Goal: Task Accomplishment & Management: Complete application form

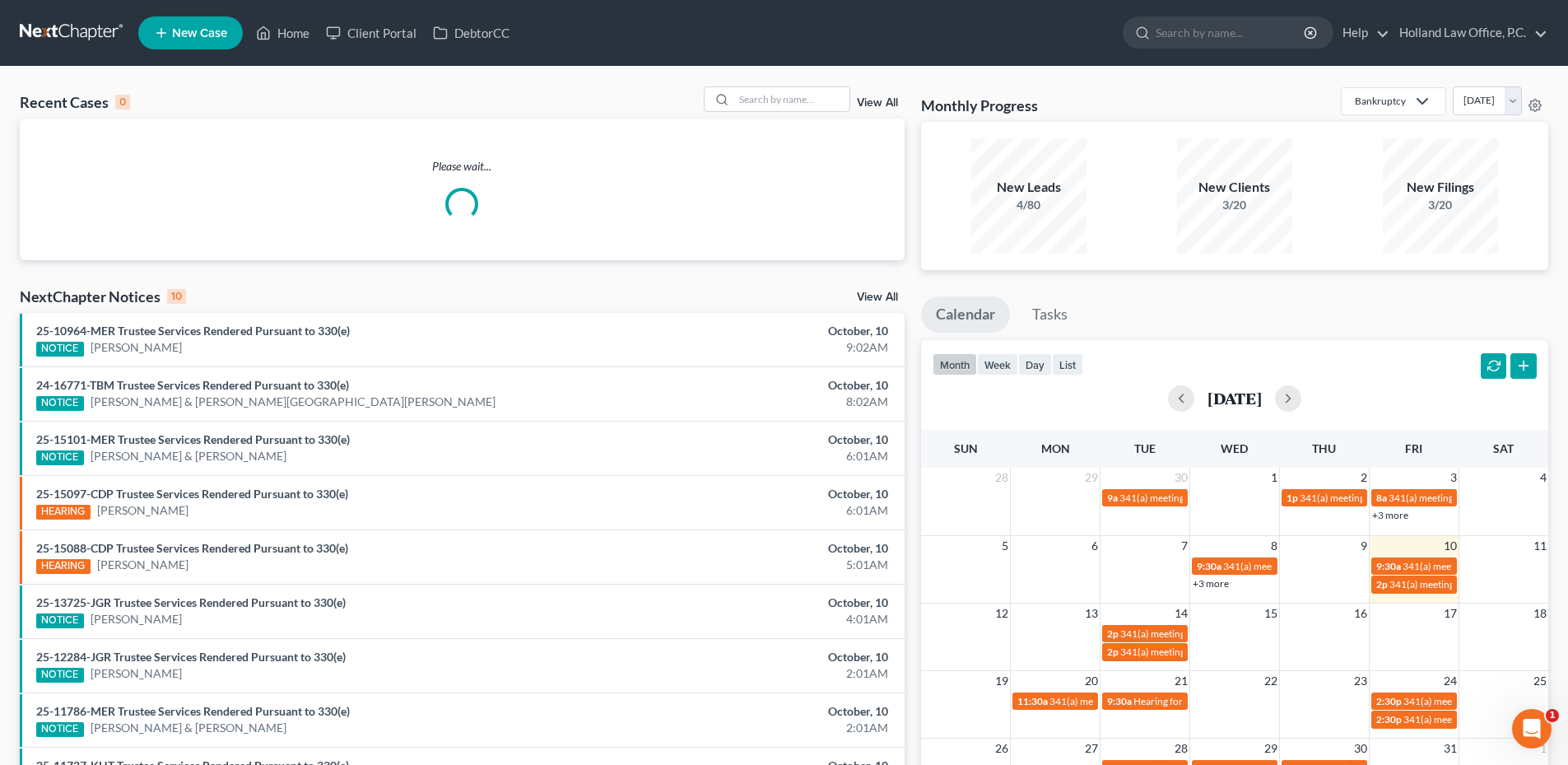
click at [1534, 112] on div "Bankruptcy Bankruptcy Probate Law [DATE] [DATE] [DATE] [DATE] [DATE] [DATE] [DA…" at bounding box center [1444, 101] width 208 height 29
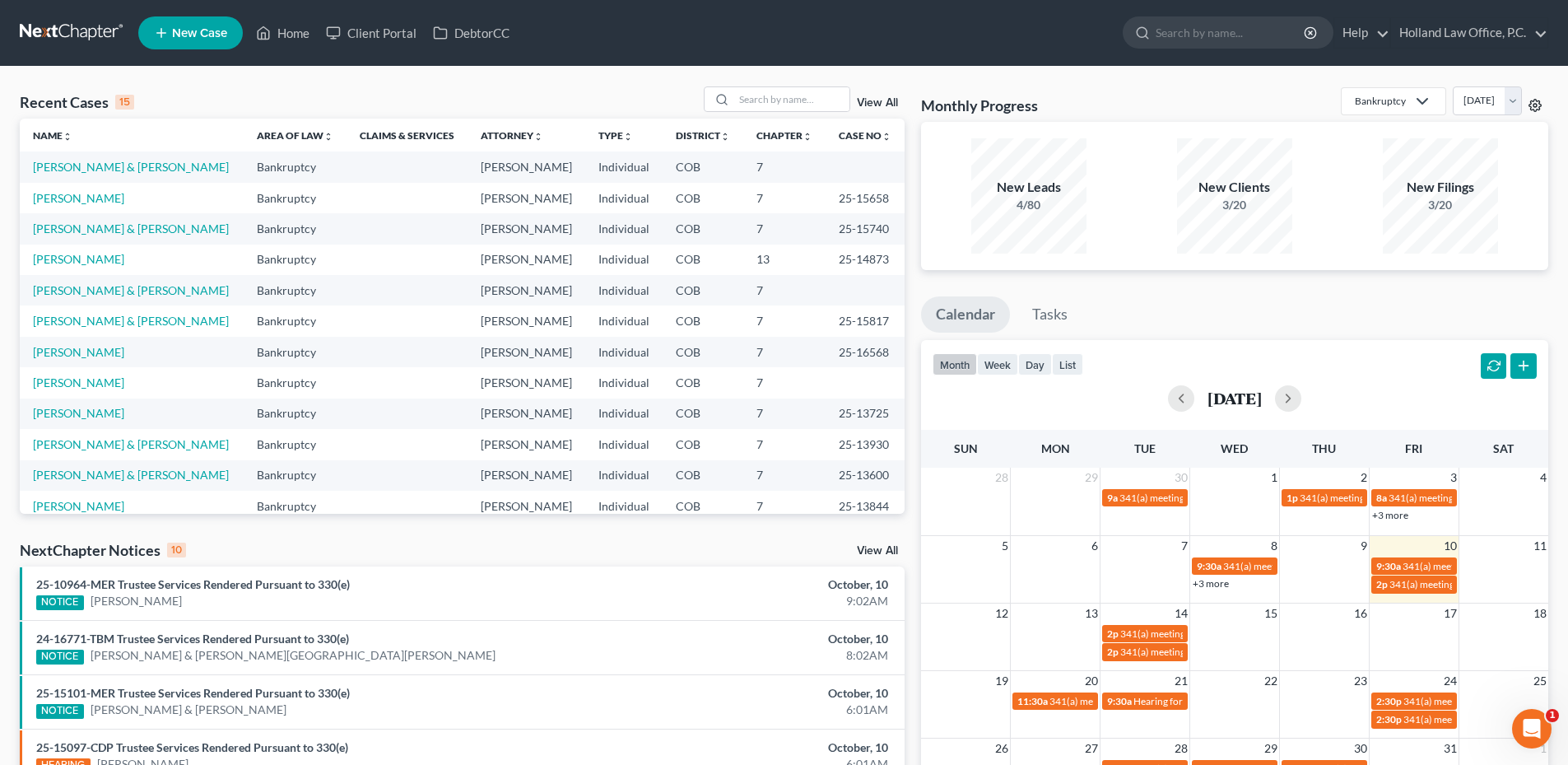
click at [1534, 109] on icon at bounding box center [1535, 105] width 13 height 13
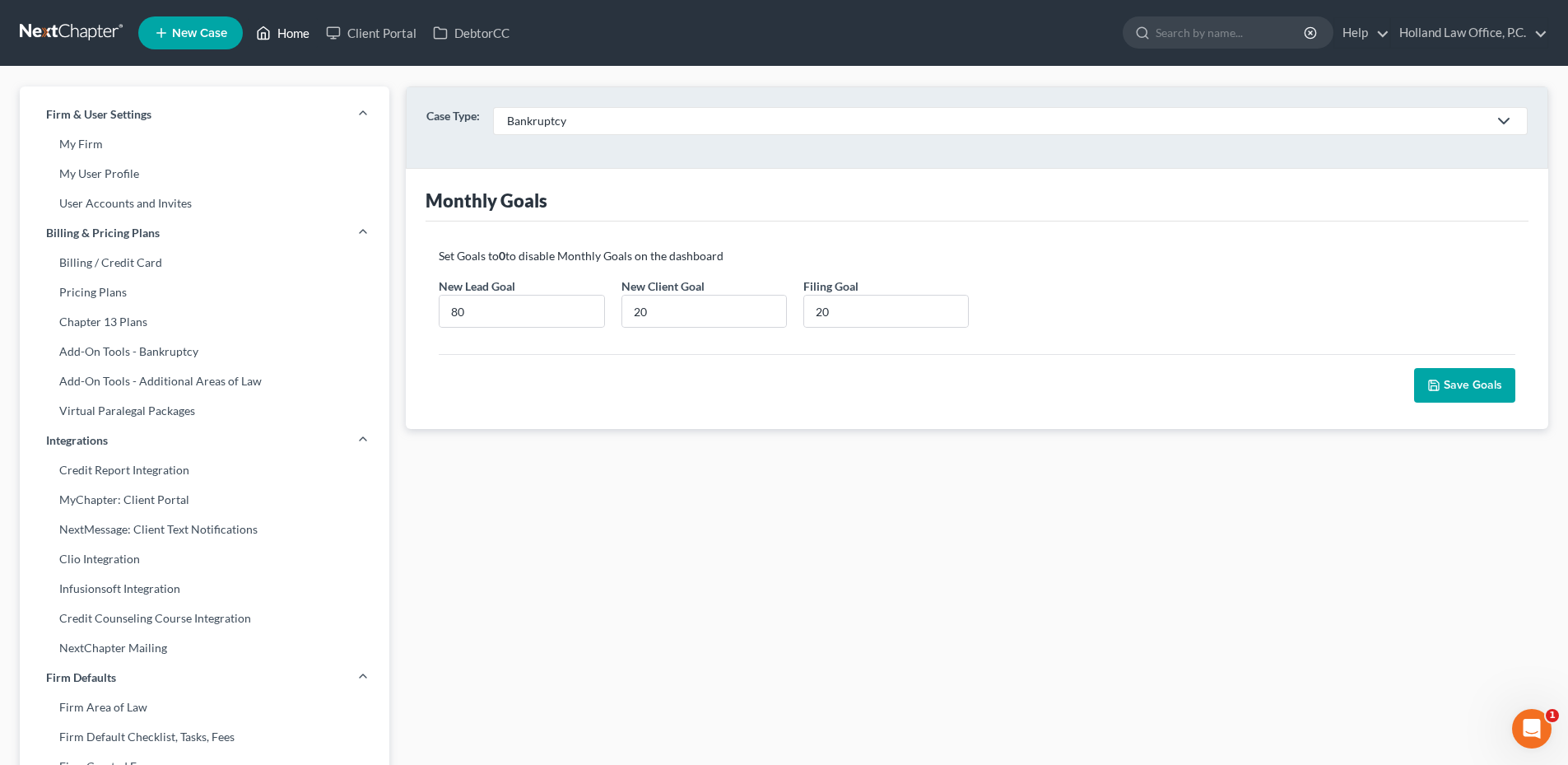
click at [278, 32] on link "Home" at bounding box center [283, 32] width 70 height 30
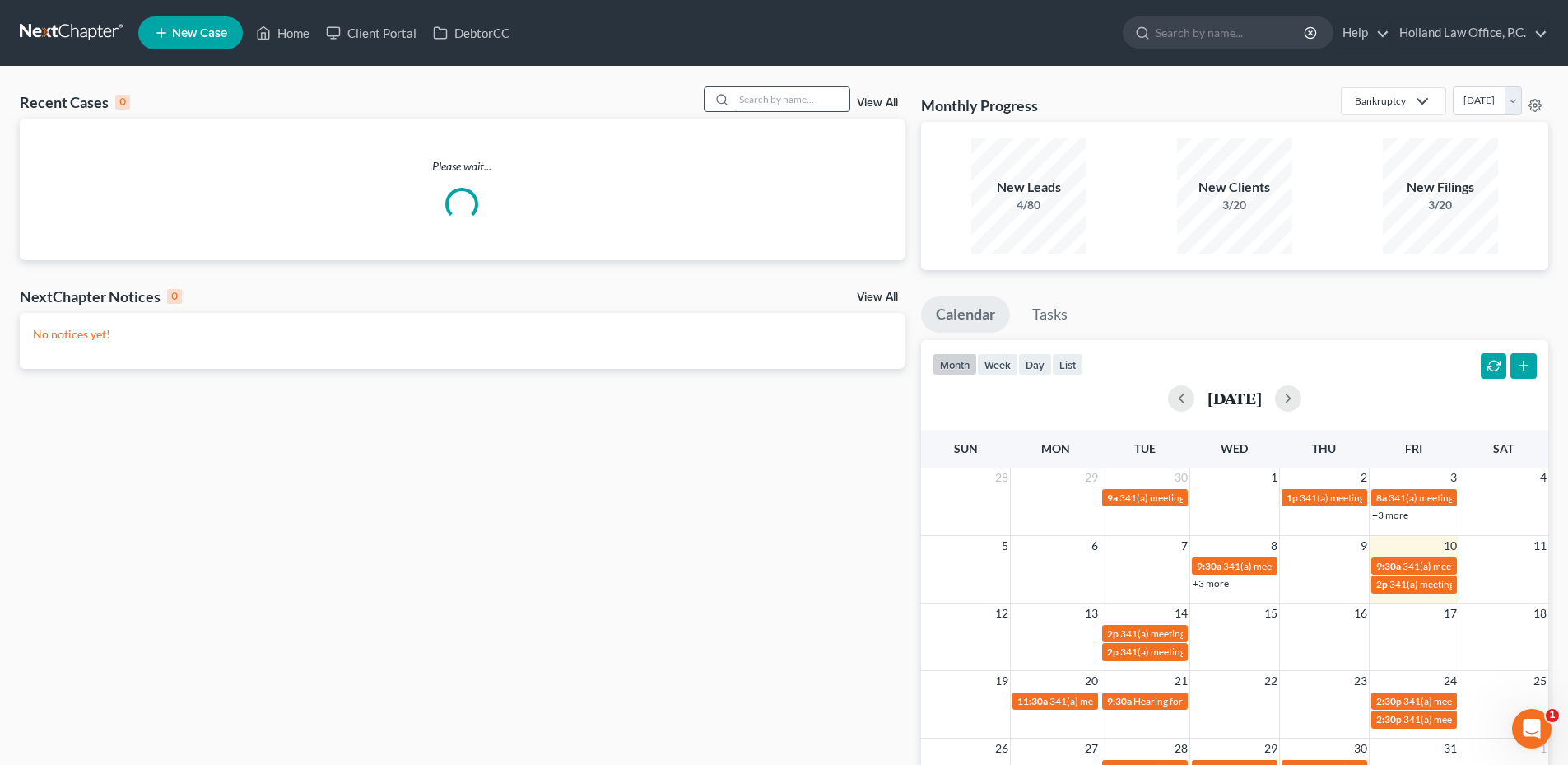
click at [796, 103] on input "search" at bounding box center [791, 99] width 115 height 24
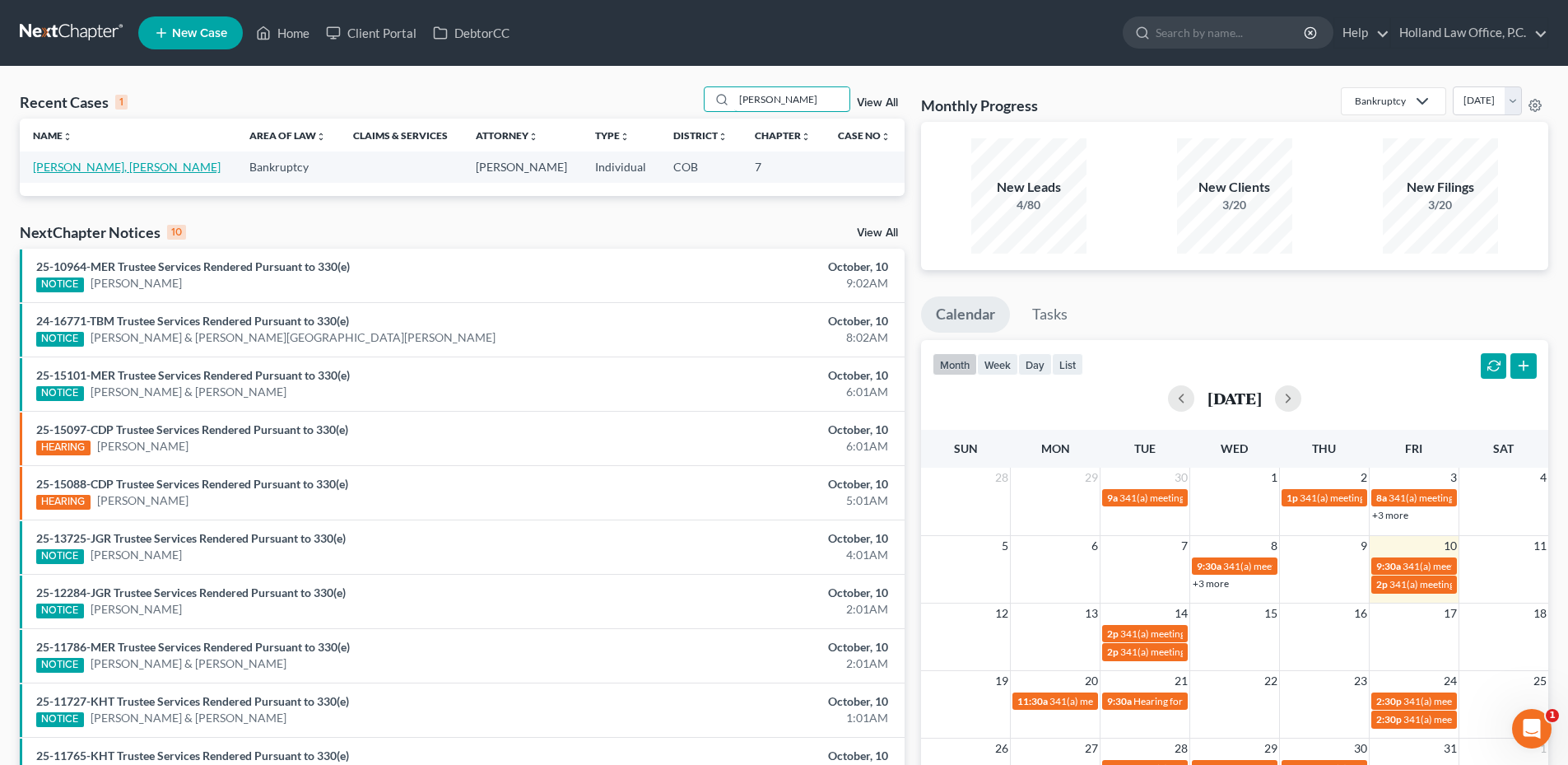
type input "[PERSON_NAME]"
click at [101, 167] on link "[PERSON_NAME], [PERSON_NAME]" at bounding box center [127, 167] width 188 height 14
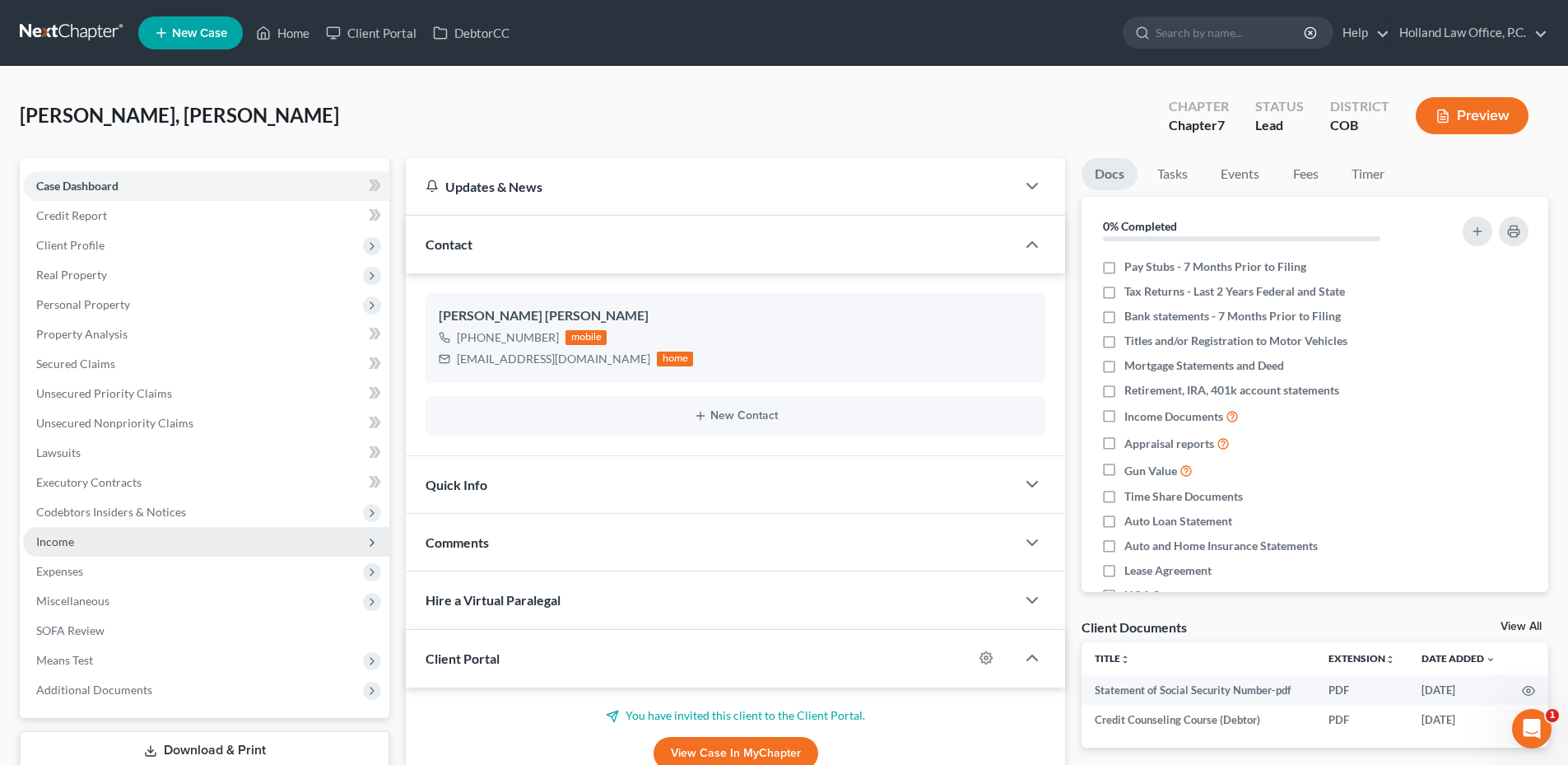
click at [138, 540] on span "Income" at bounding box center [206, 541] width 367 height 30
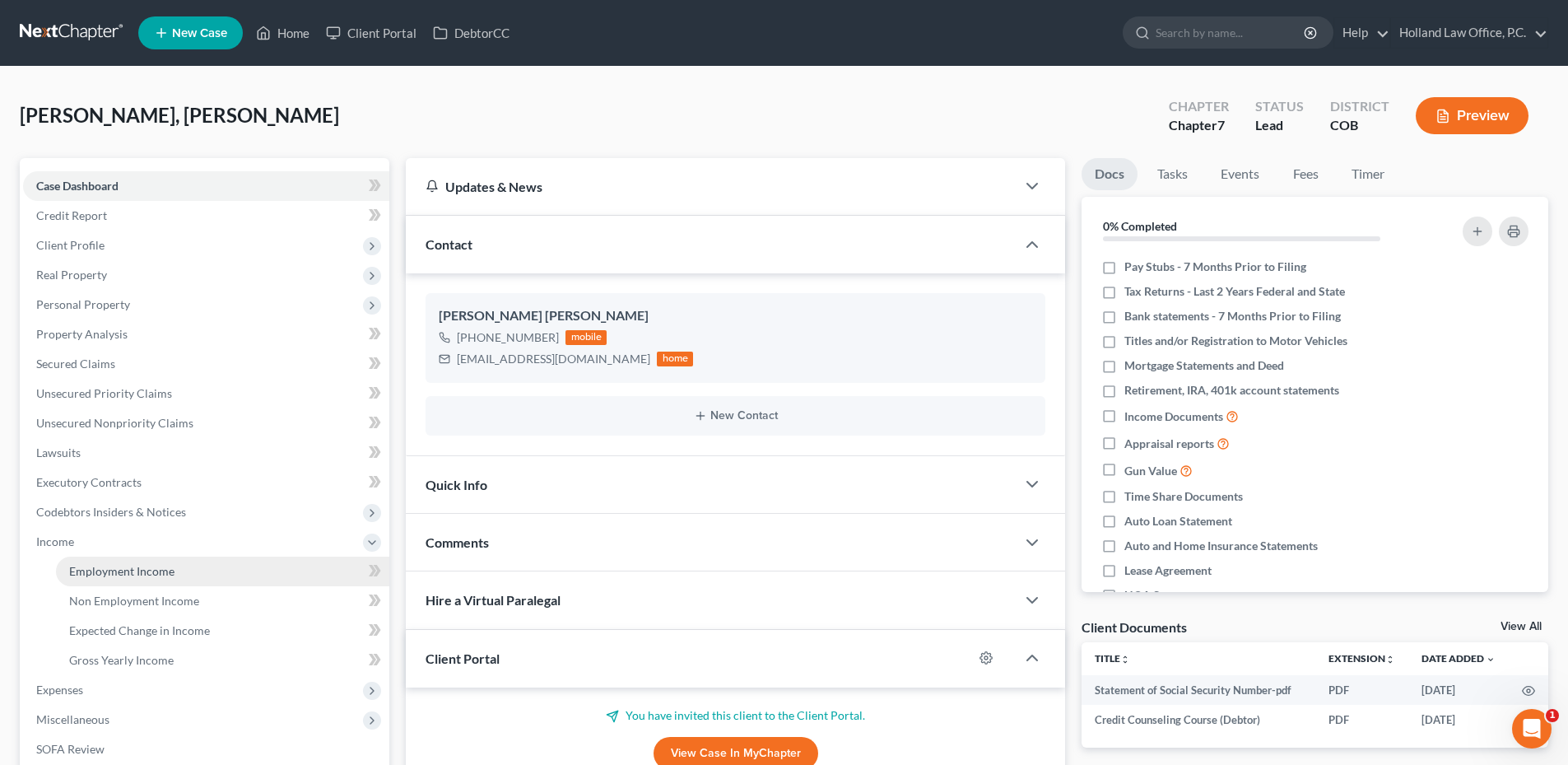
click at [128, 565] on span "Employment Income" at bounding box center [121, 571] width 105 height 14
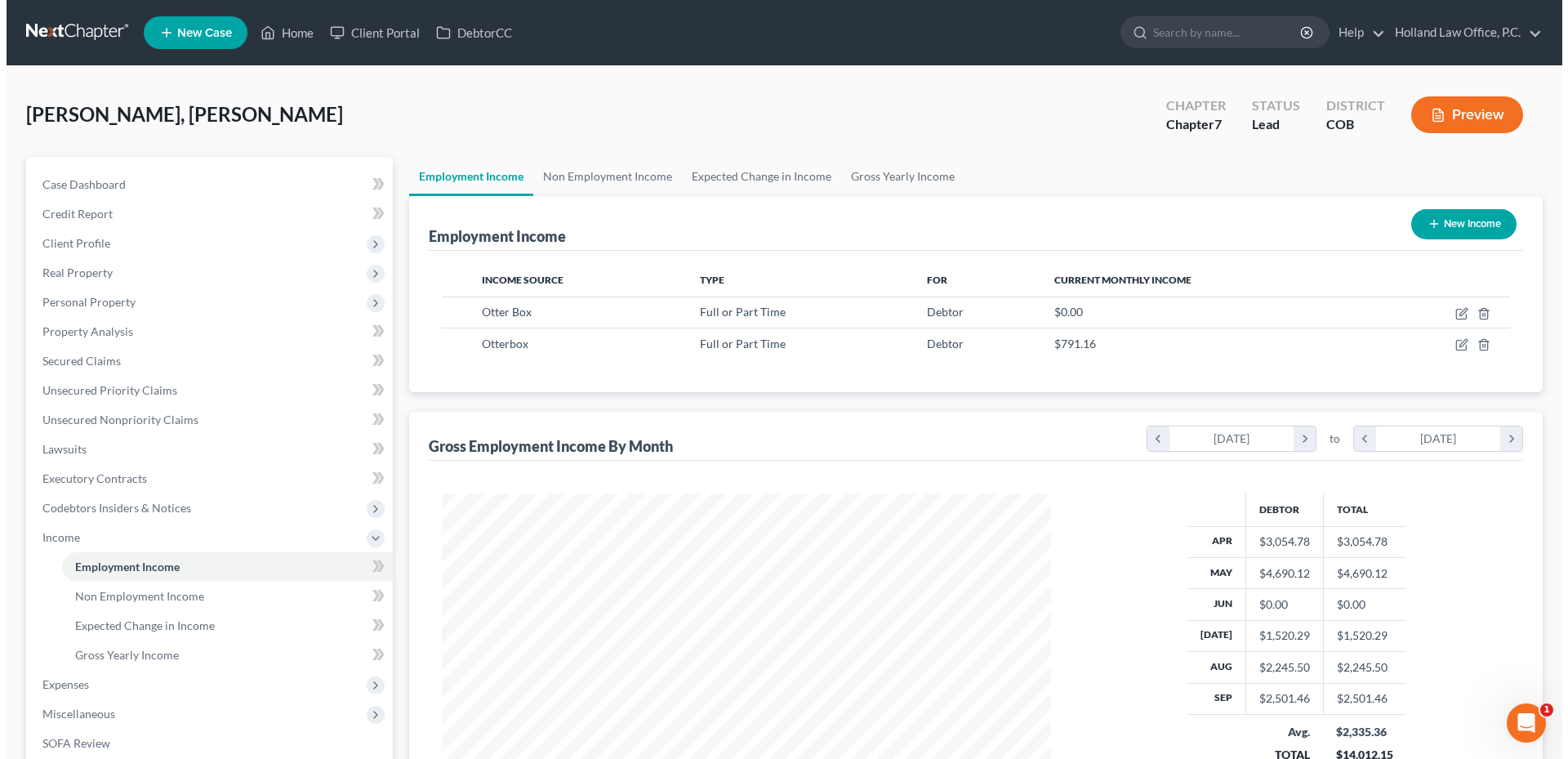
scroll to position [304, 642]
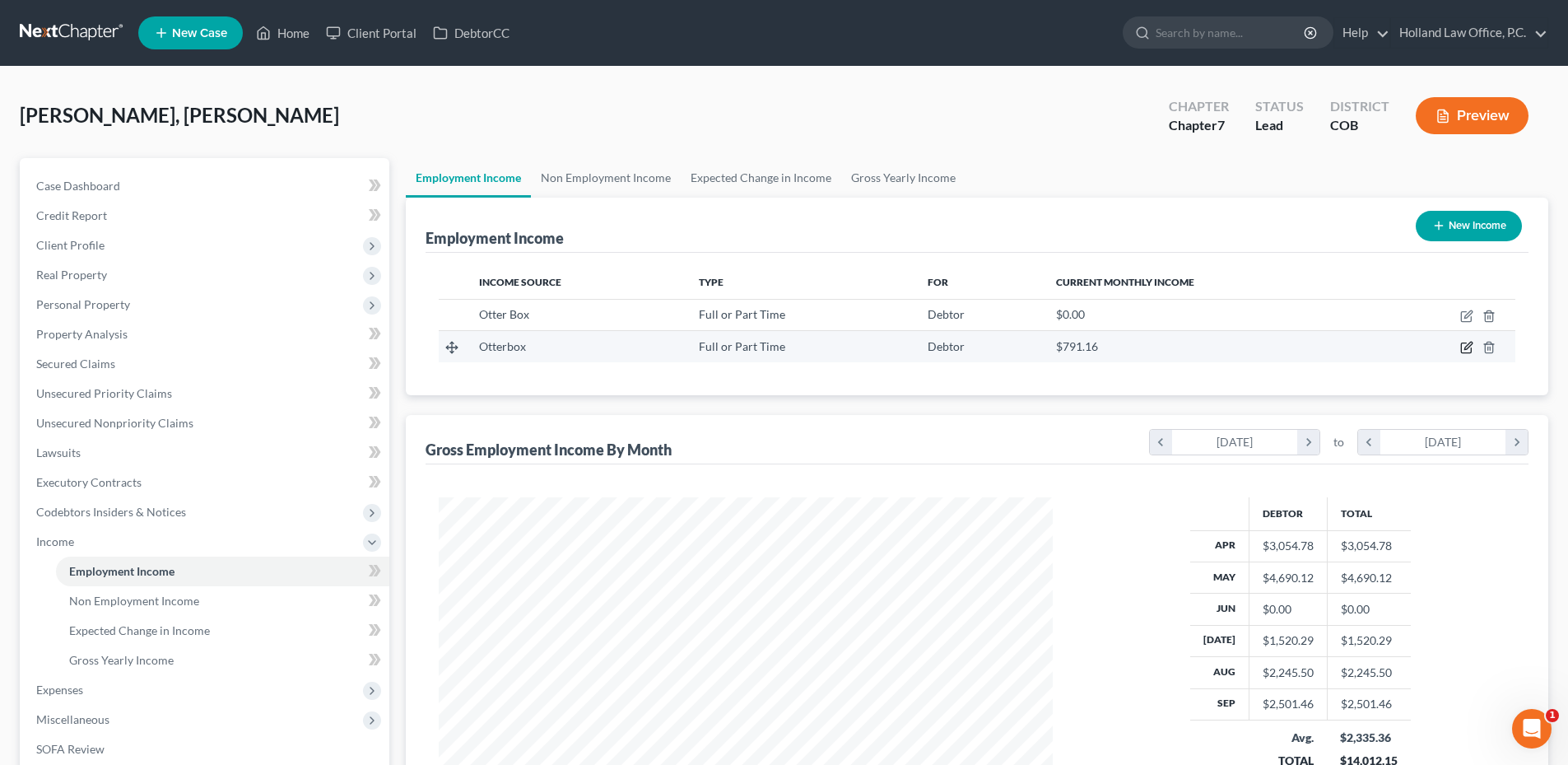
click at [1460, 346] on icon "button" at bounding box center [1466, 347] width 13 height 13
select select "0"
select select "5"
select select "3"
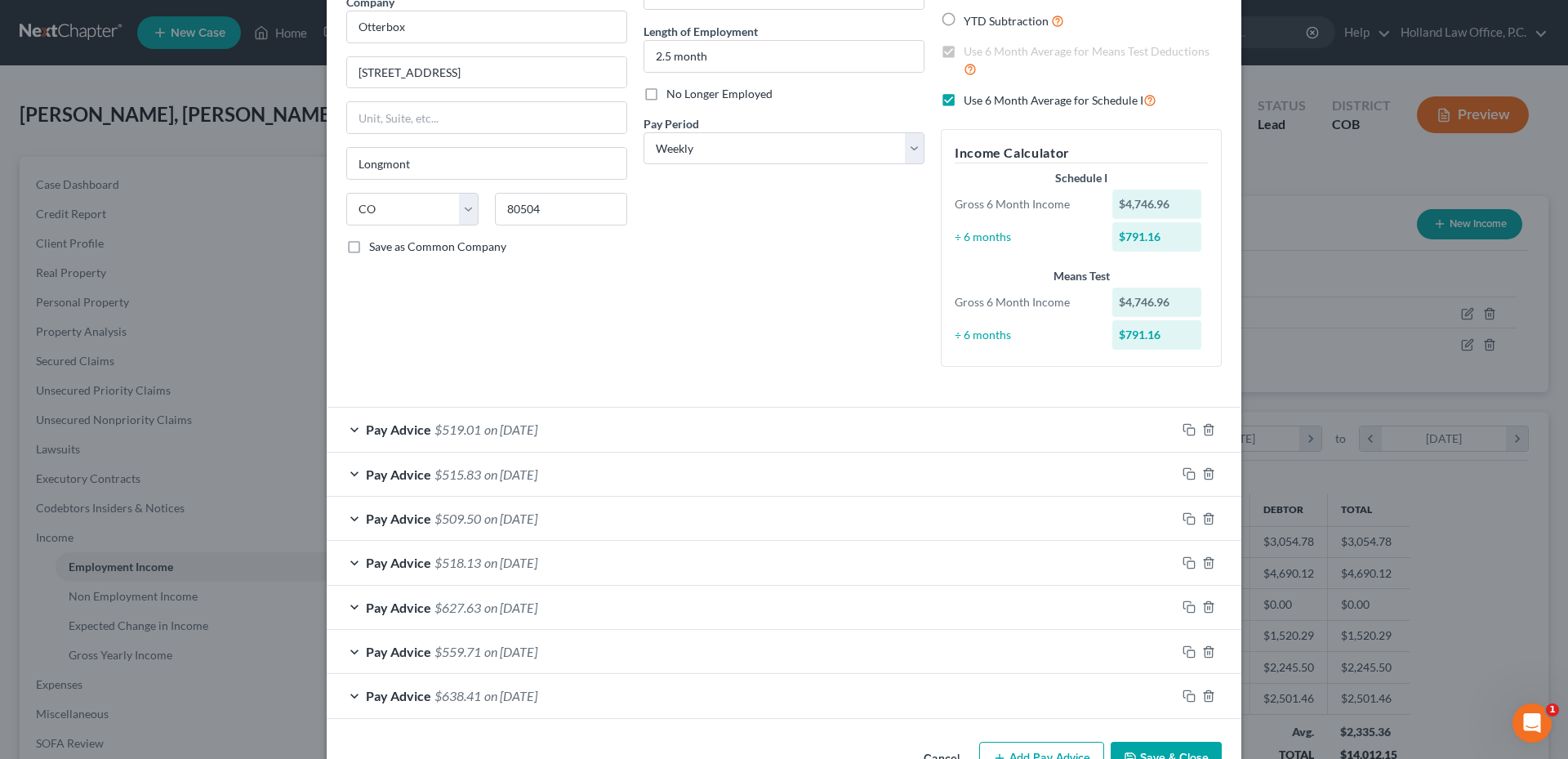
scroll to position [193, 0]
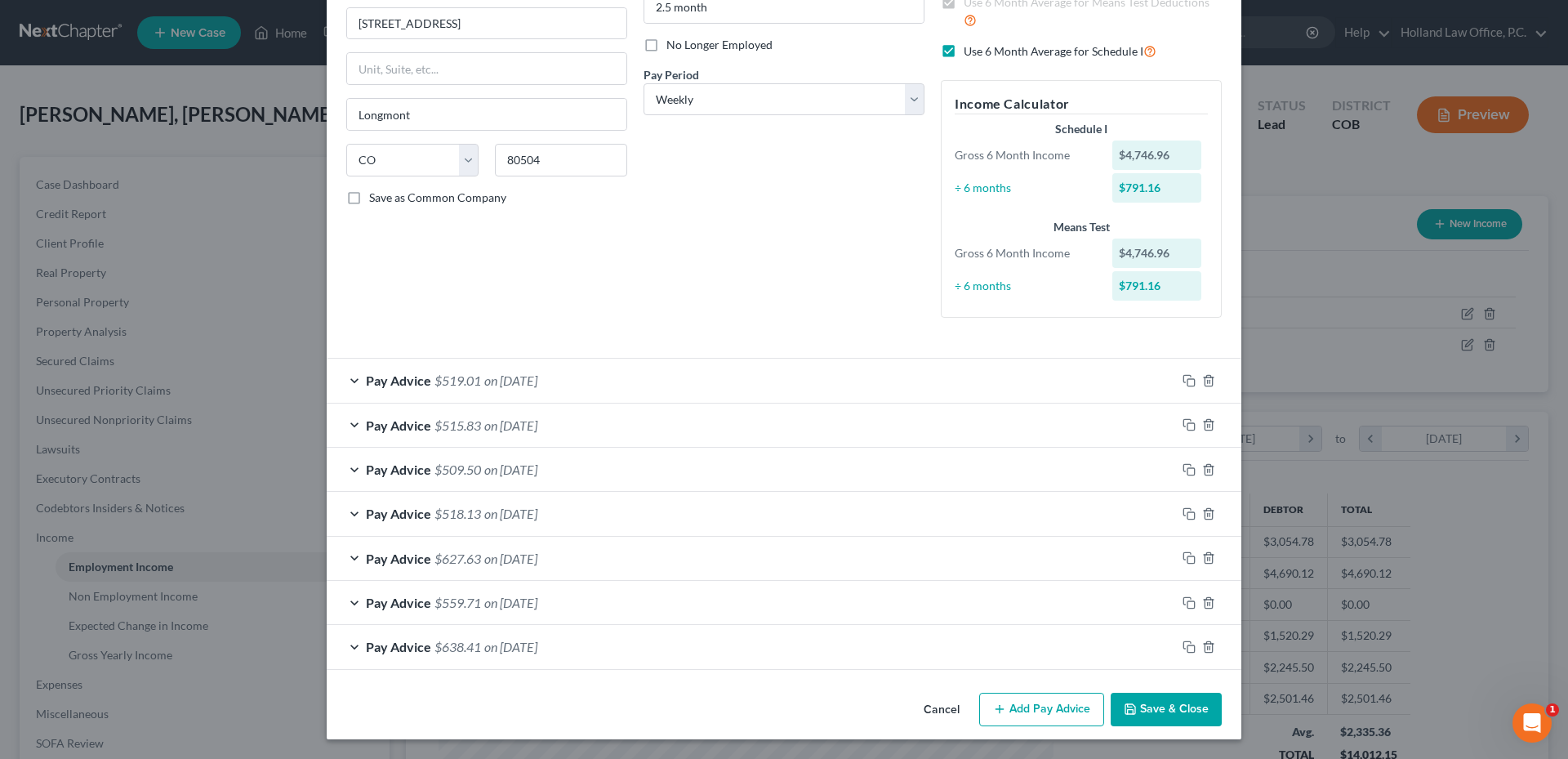
click at [1066, 702] on button "Add Pay Advice" at bounding box center [1041, 710] width 125 height 34
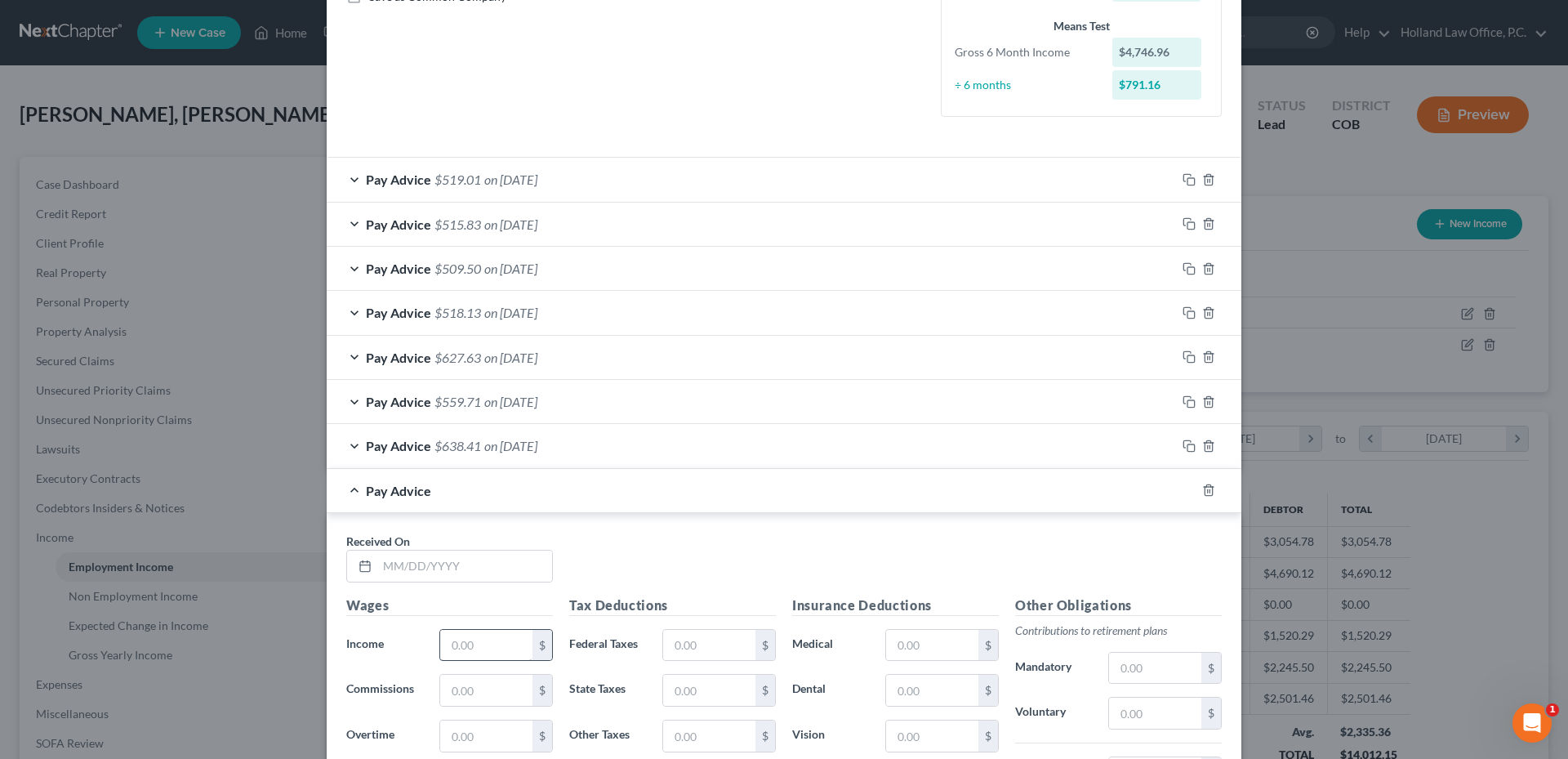
scroll to position [438, 0]
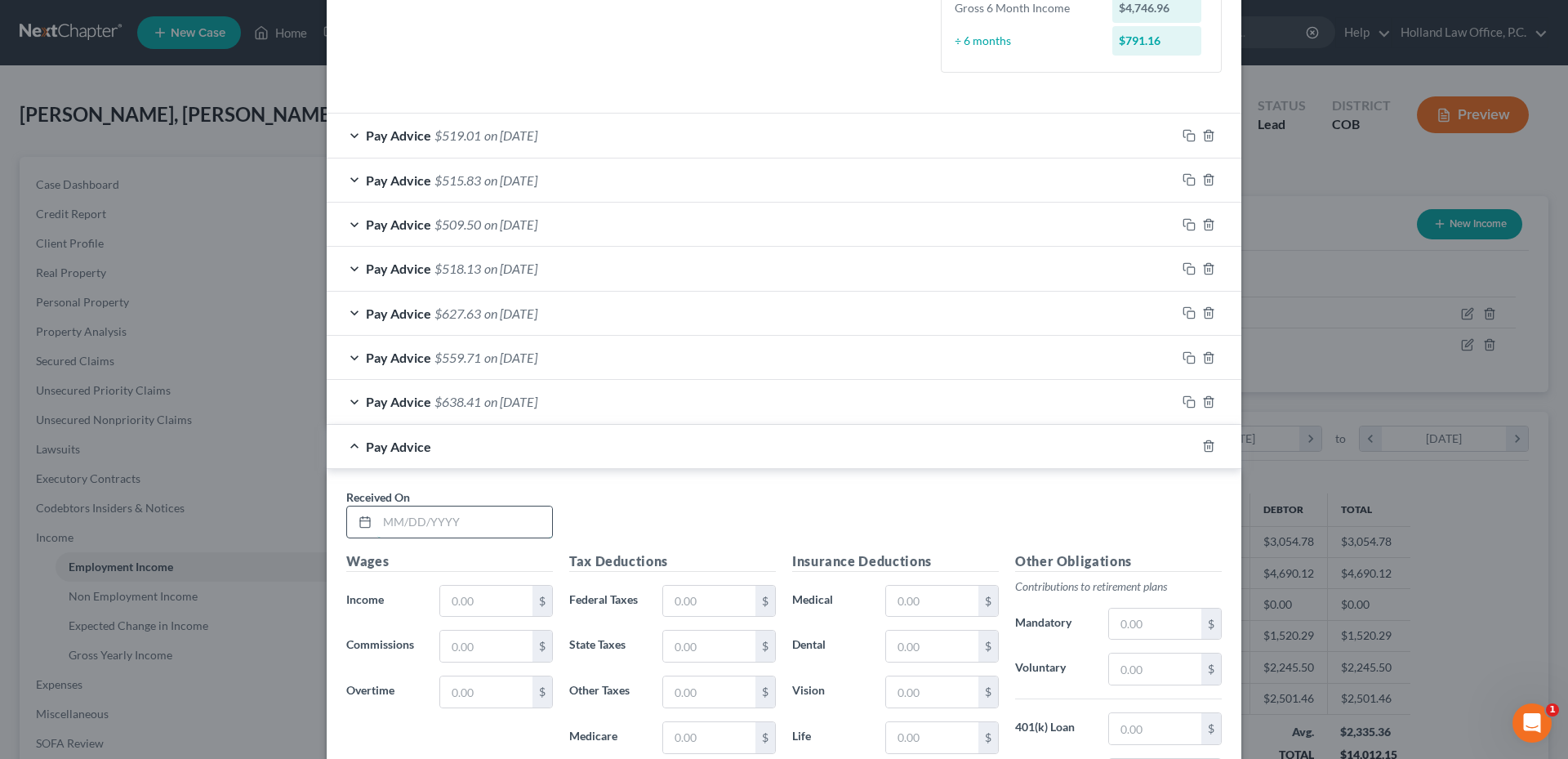
click at [433, 533] on input "text" at bounding box center [465, 522] width 175 height 31
drag, startPoint x: 388, startPoint y: 525, endPoint x: 401, endPoint y: 522, distance: 13.3
click at [401, 522] on input "[DATE]" at bounding box center [465, 522] width 175 height 31
type input "[DATE]"
click at [479, 595] on input "text" at bounding box center [486, 601] width 92 height 31
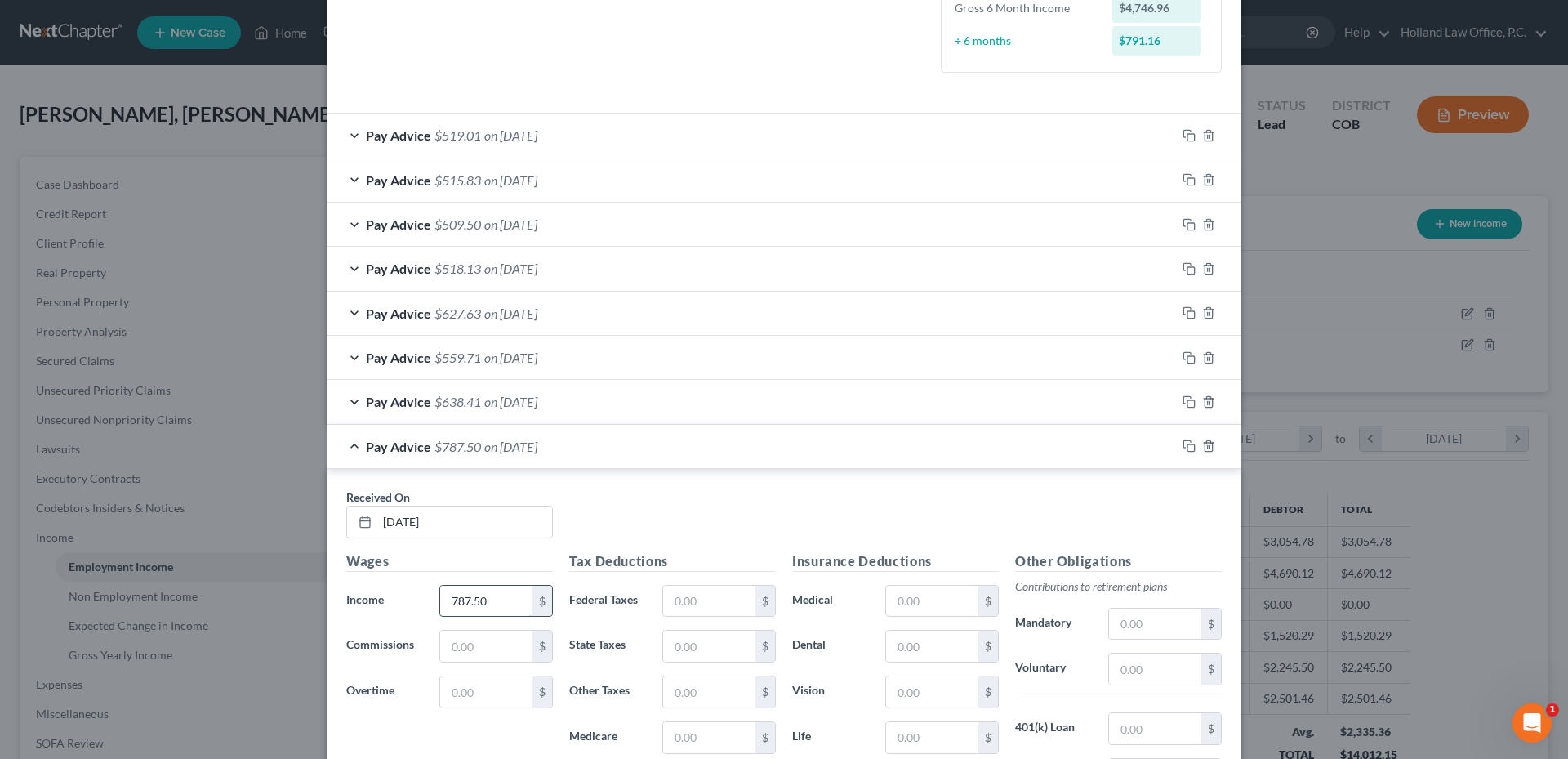
type input "787.50"
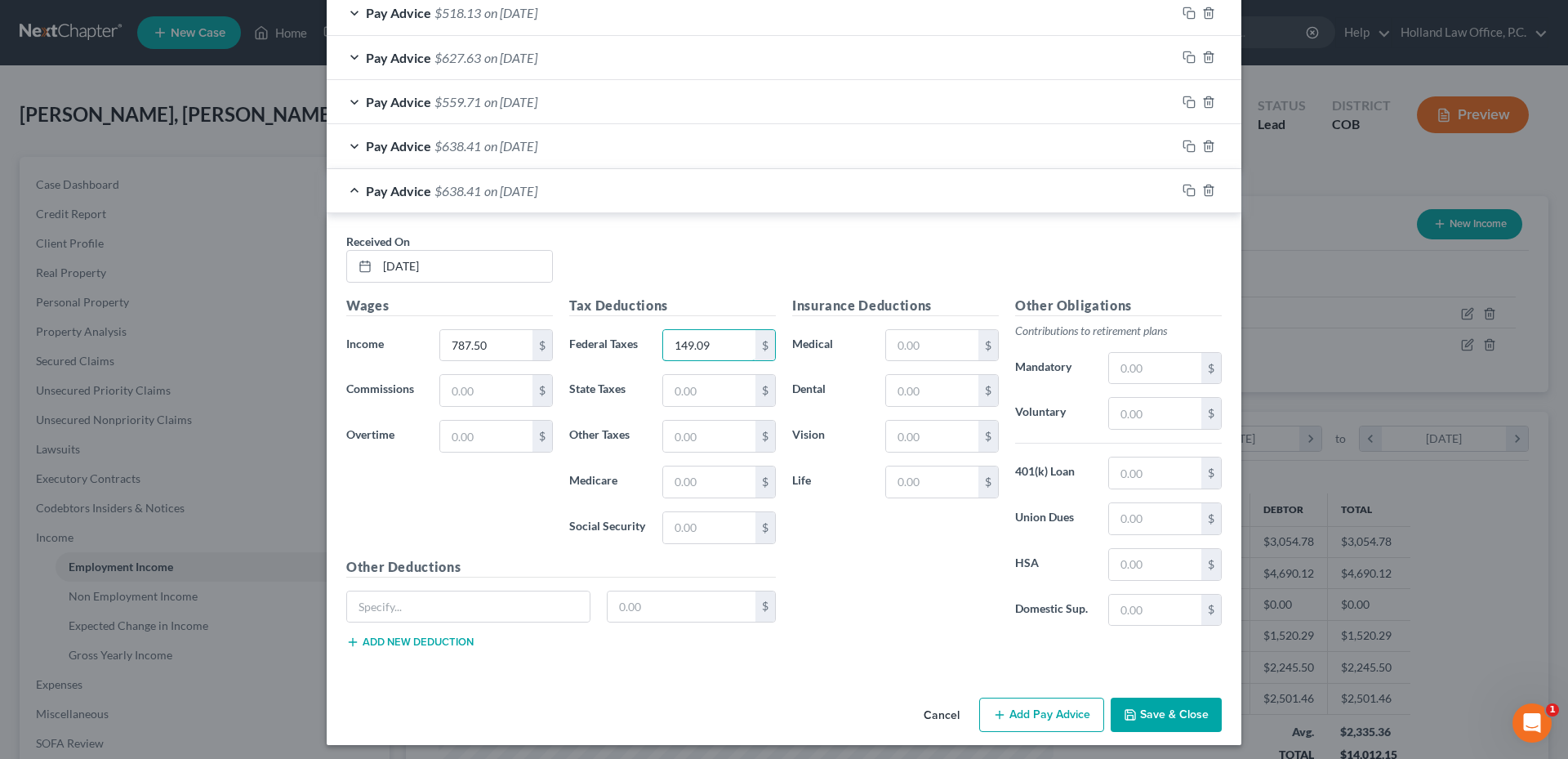
scroll to position [700, 0]
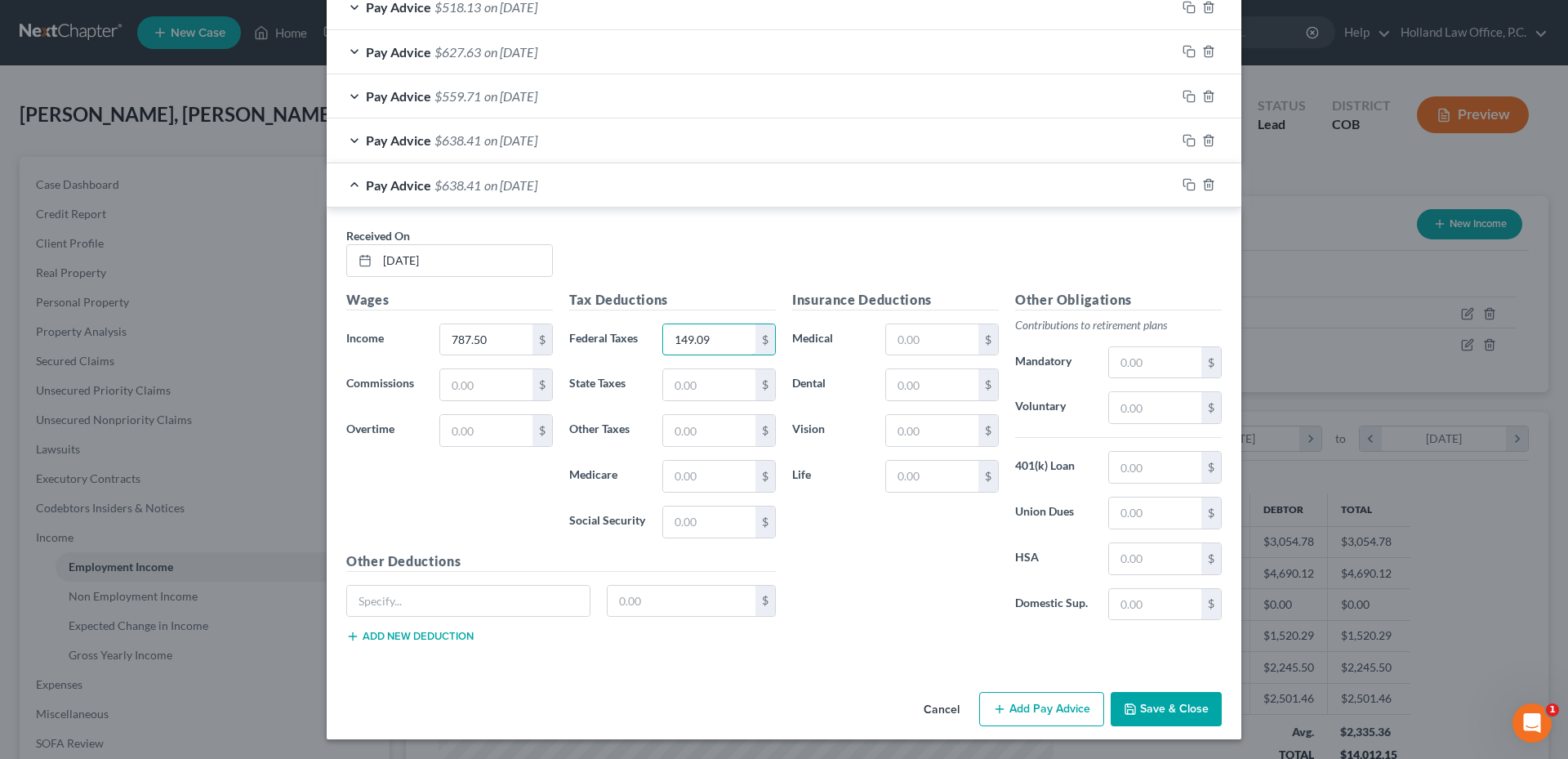
type input "149.09"
click at [1007, 702] on button "Add Pay Advice" at bounding box center [1041, 709] width 125 height 34
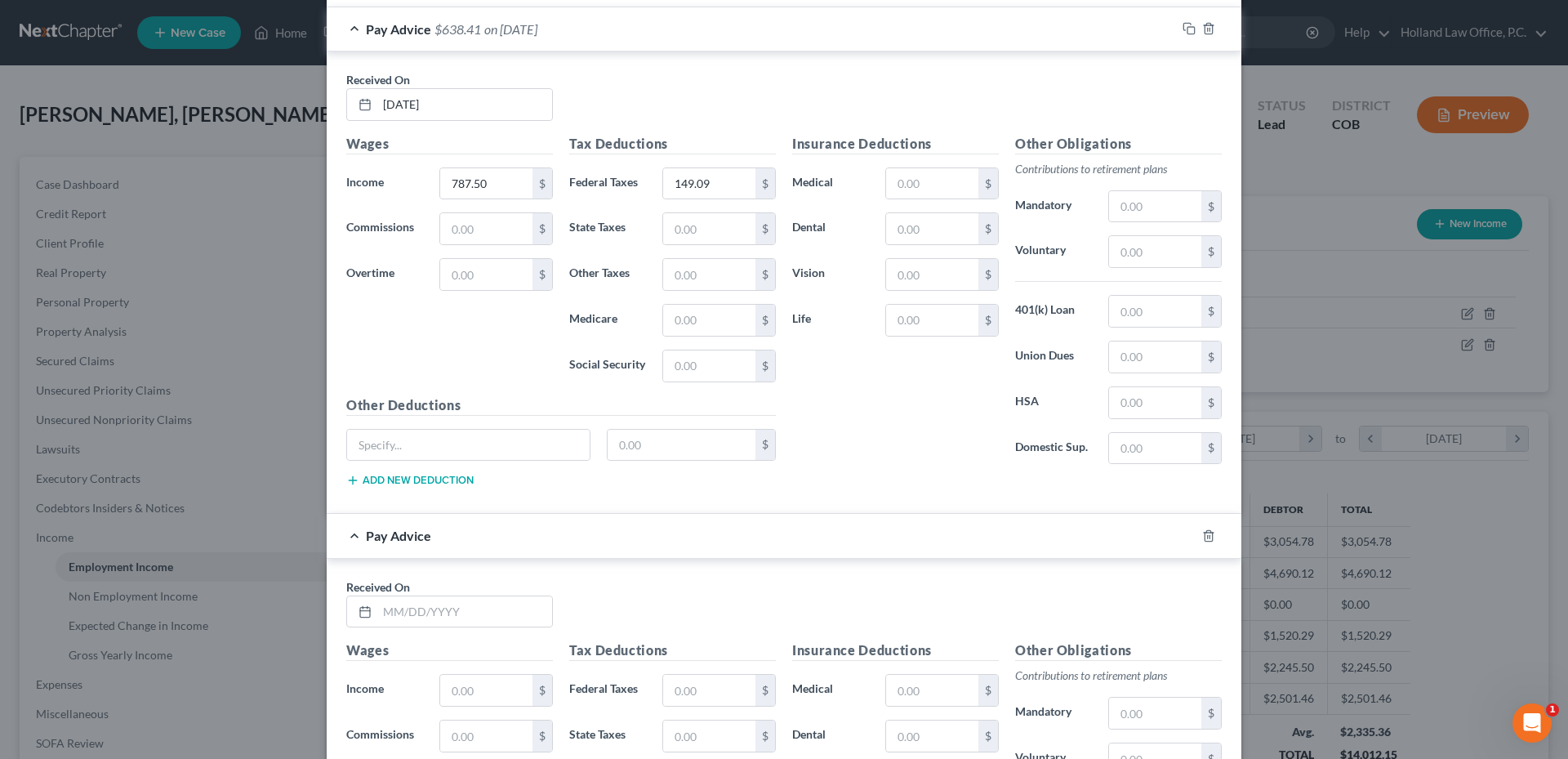
scroll to position [863, 0]
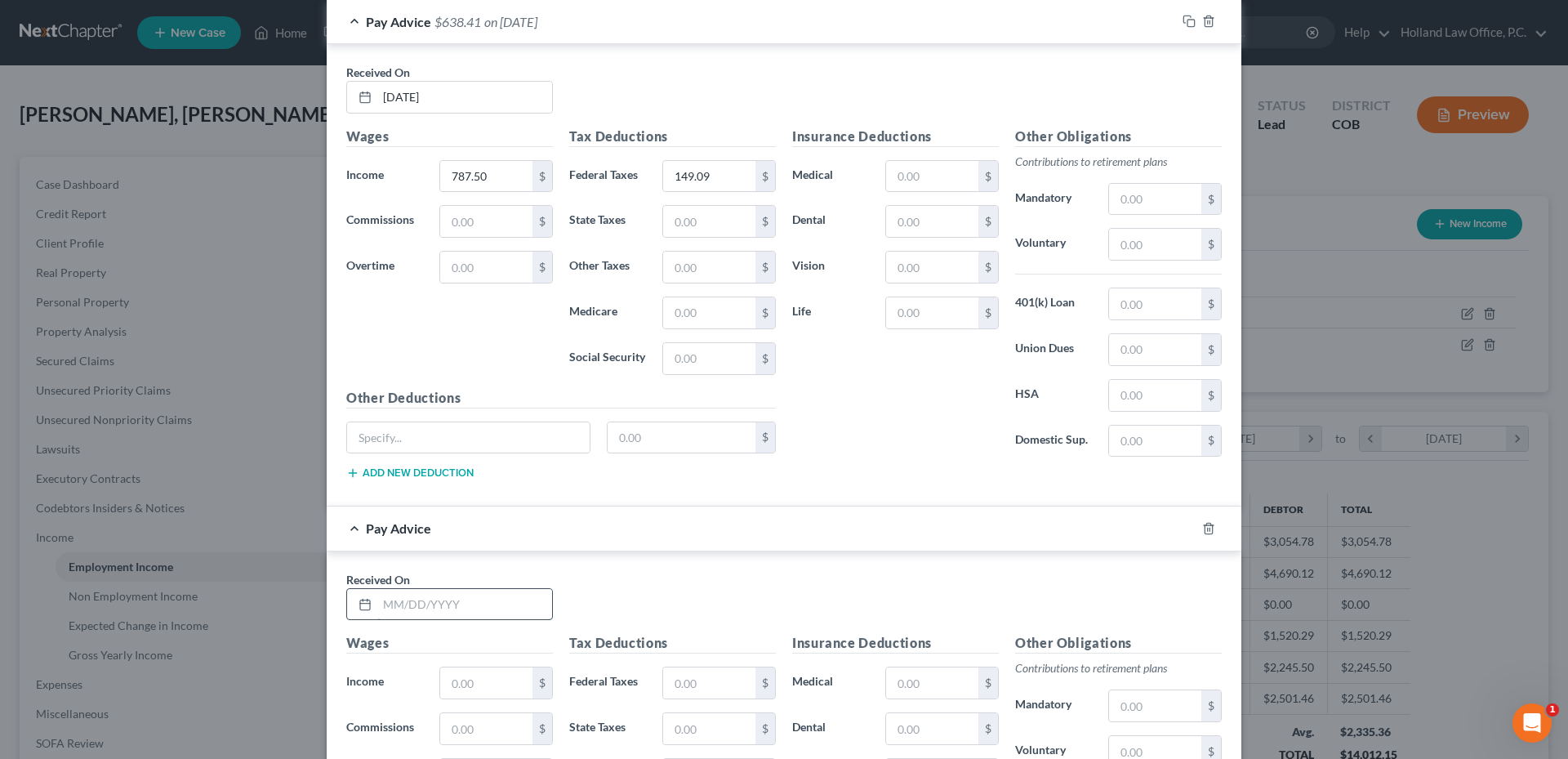
click at [433, 600] on input "text" at bounding box center [465, 604] width 175 height 31
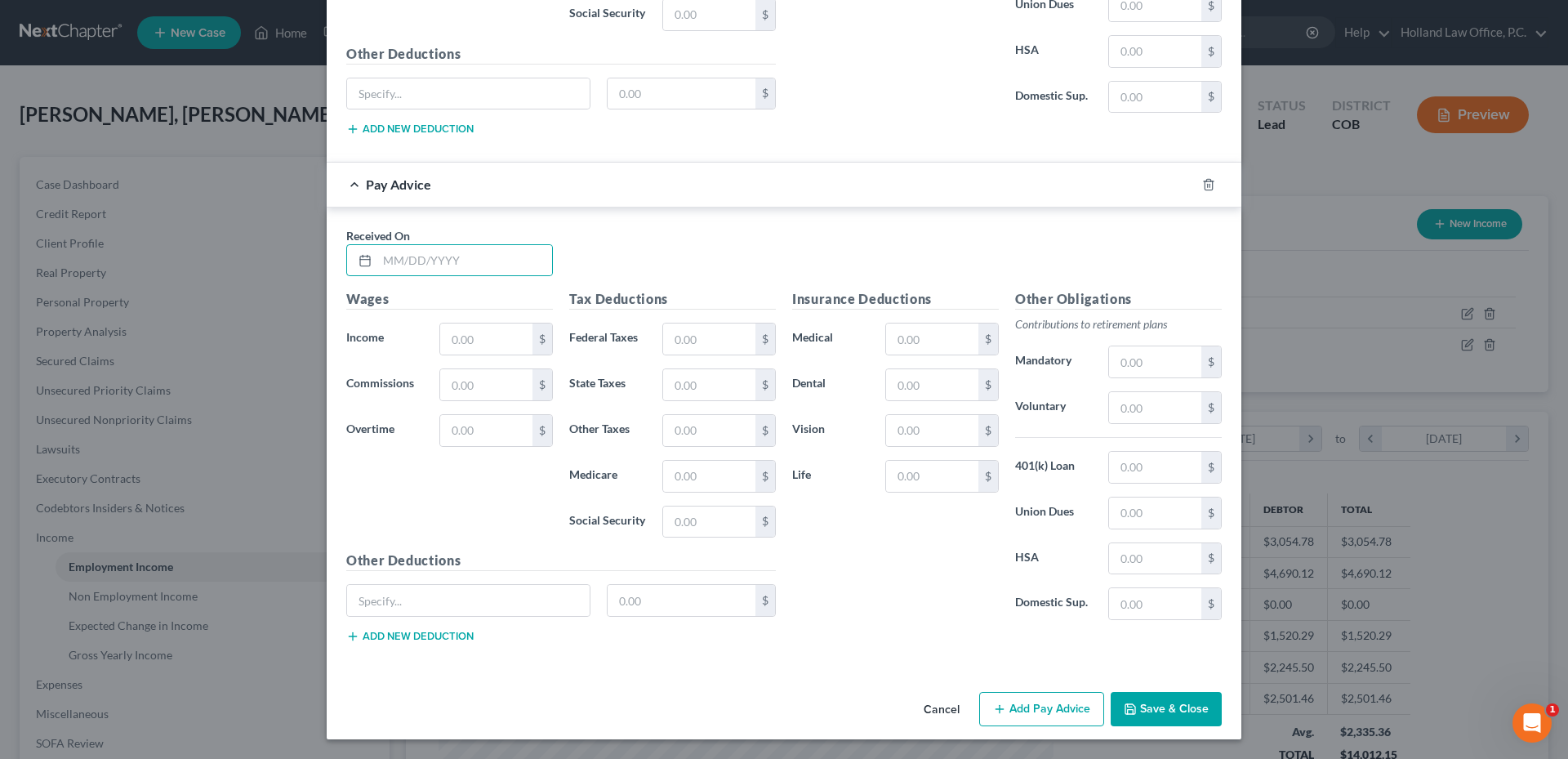
click at [1198, 174] on div at bounding box center [1219, 184] width 46 height 26
click at [1196, 184] on div at bounding box center [1219, 184] width 46 height 26
click at [1203, 184] on icon "button" at bounding box center [1208, 184] width 13 height 13
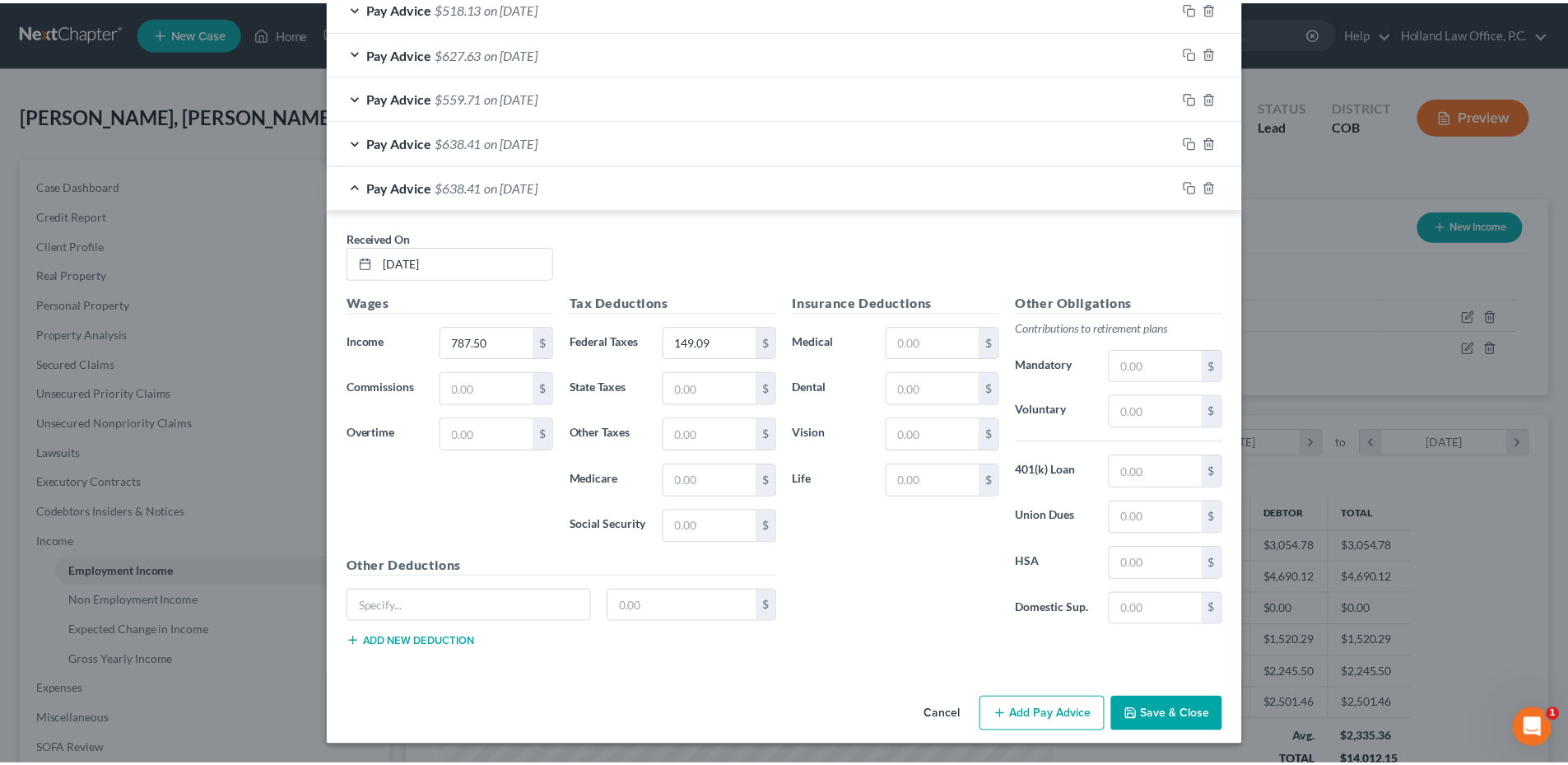
scroll to position [705, 0]
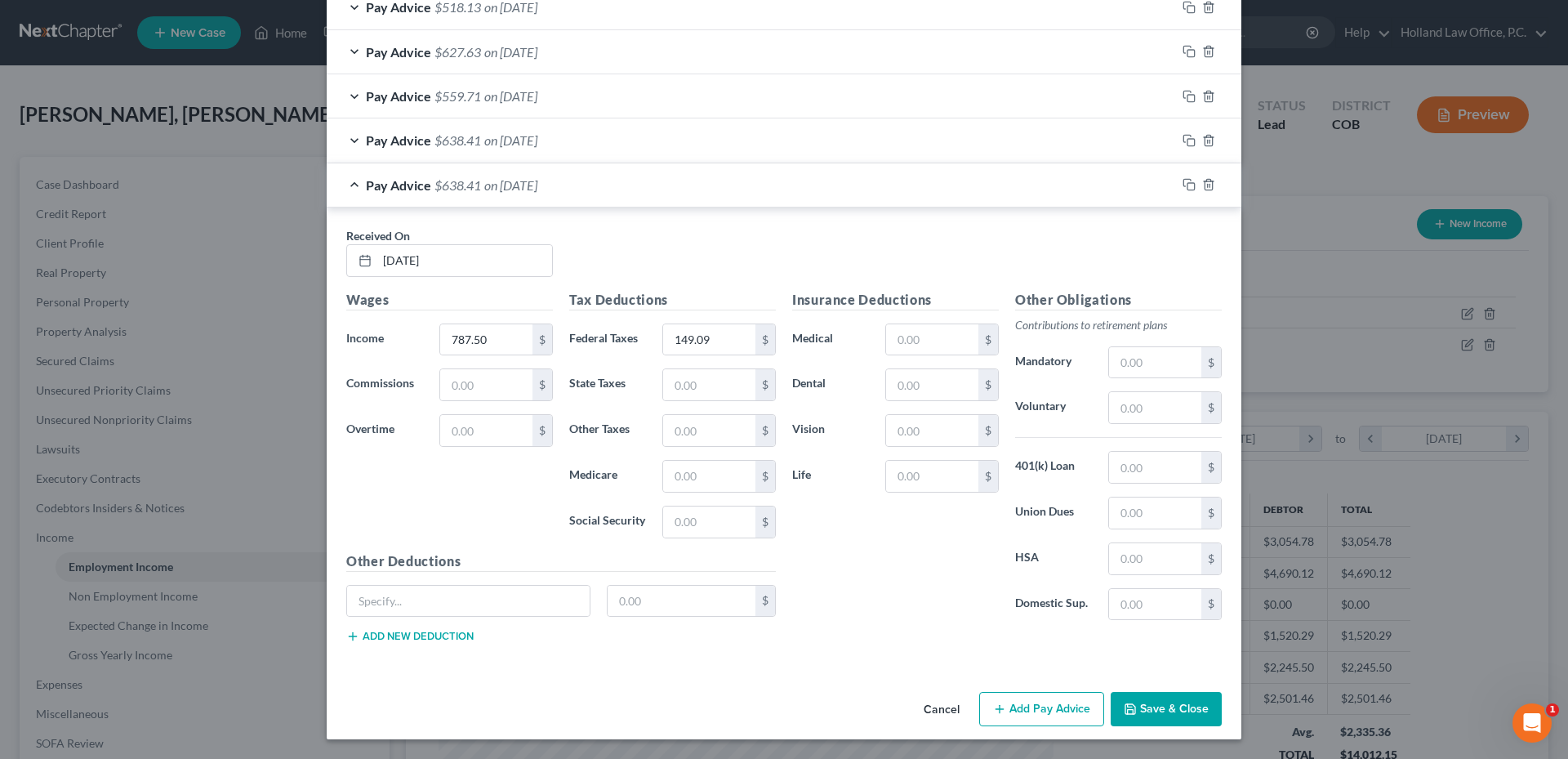
click at [1150, 707] on button "Save & Close" at bounding box center [1166, 709] width 111 height 34
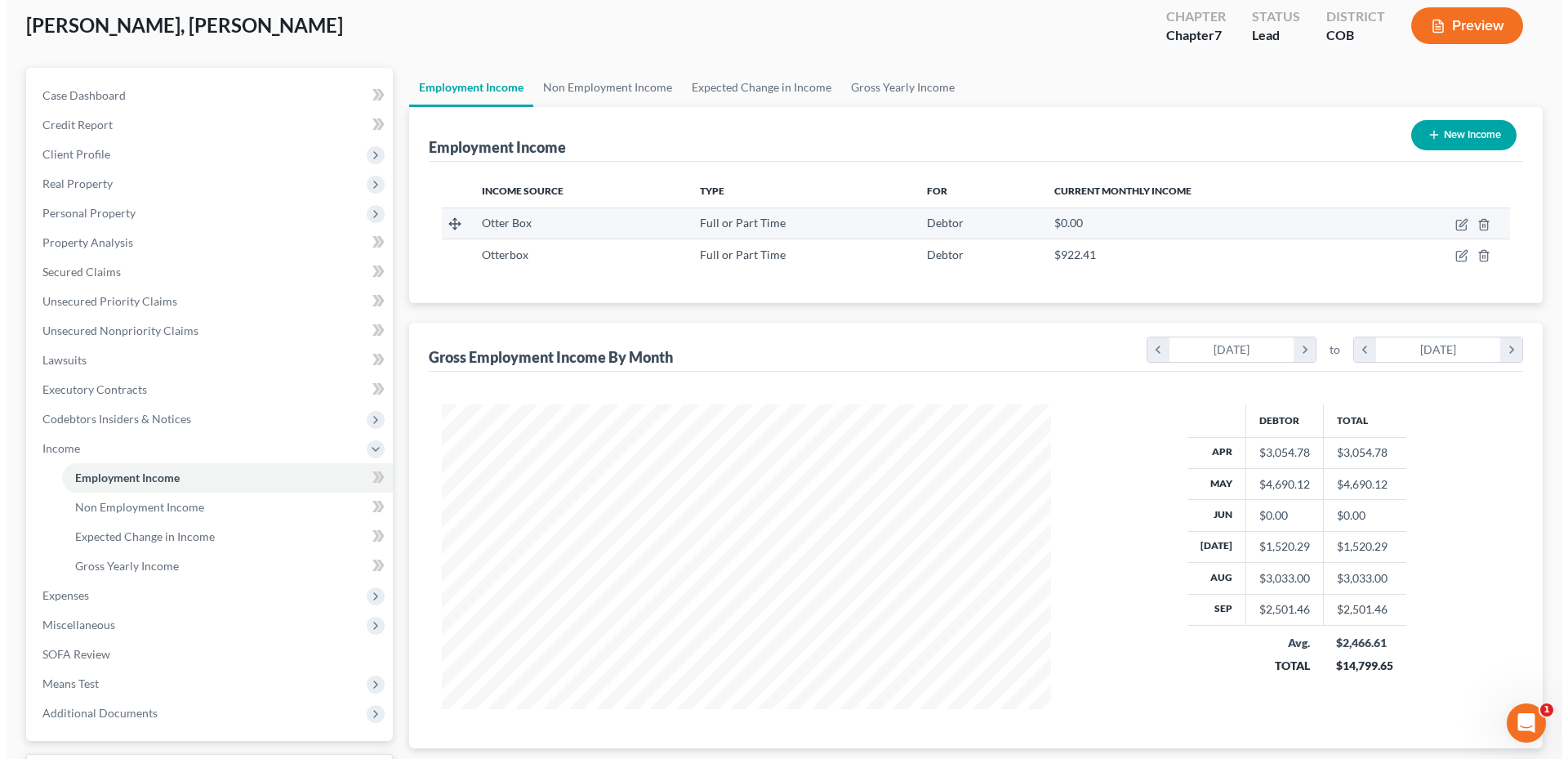
scroll to position [64, 0]
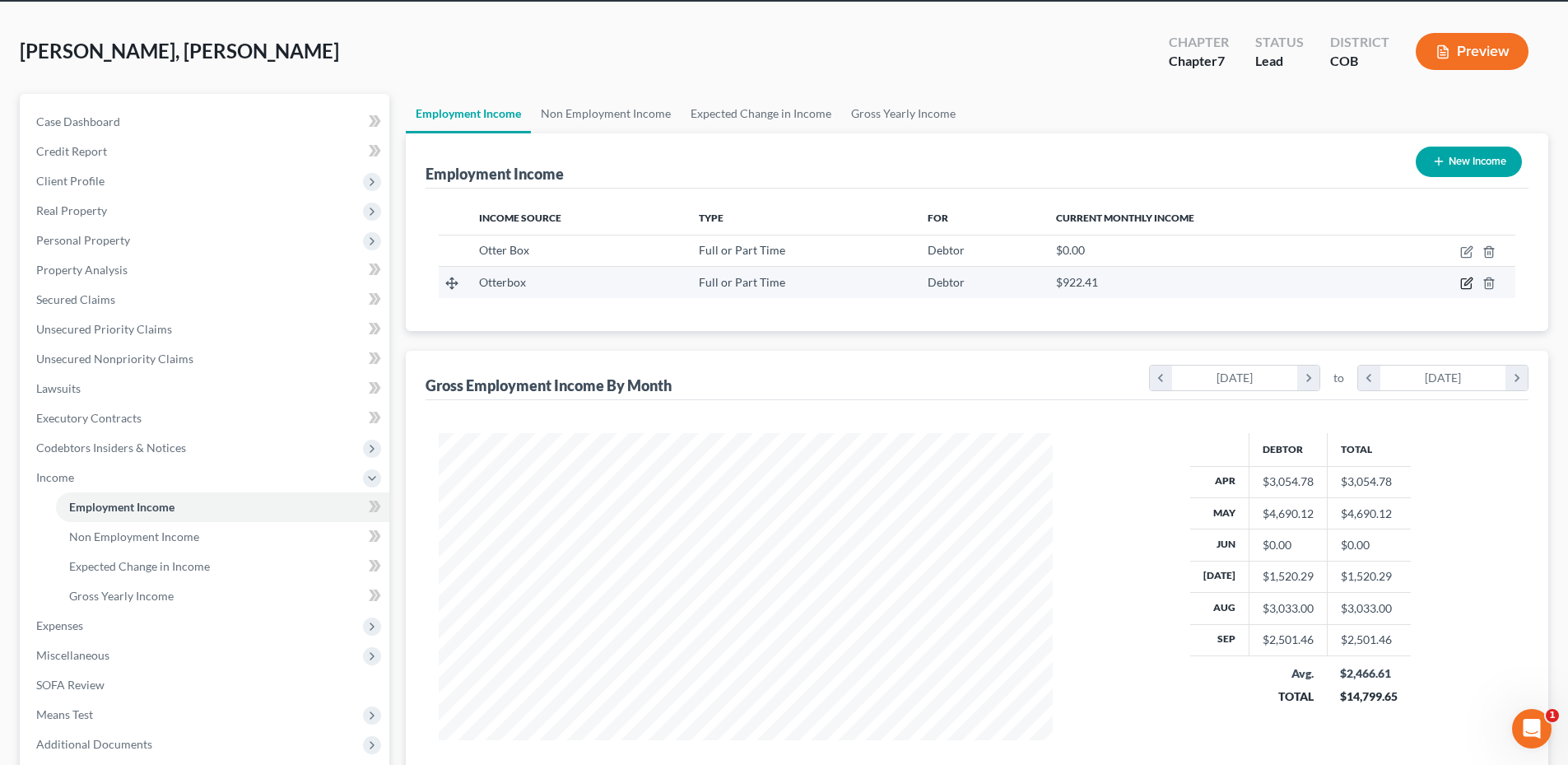
click at [1461, 285] on icon "button" at bounding box center [1466, 285] width 10 height 10
select select "0"
select select "5"
select select "3"
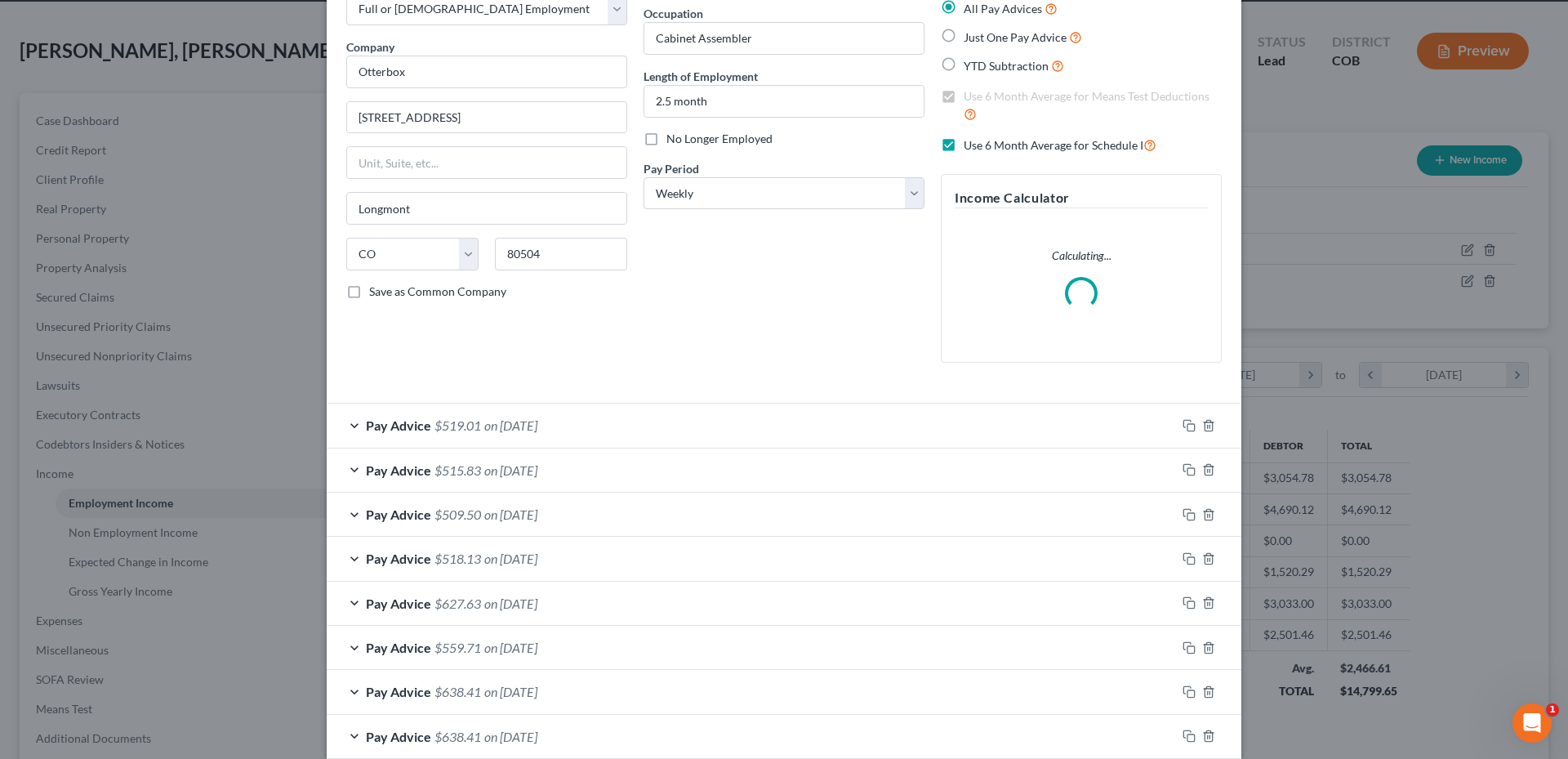
scroll to position [189, 0]
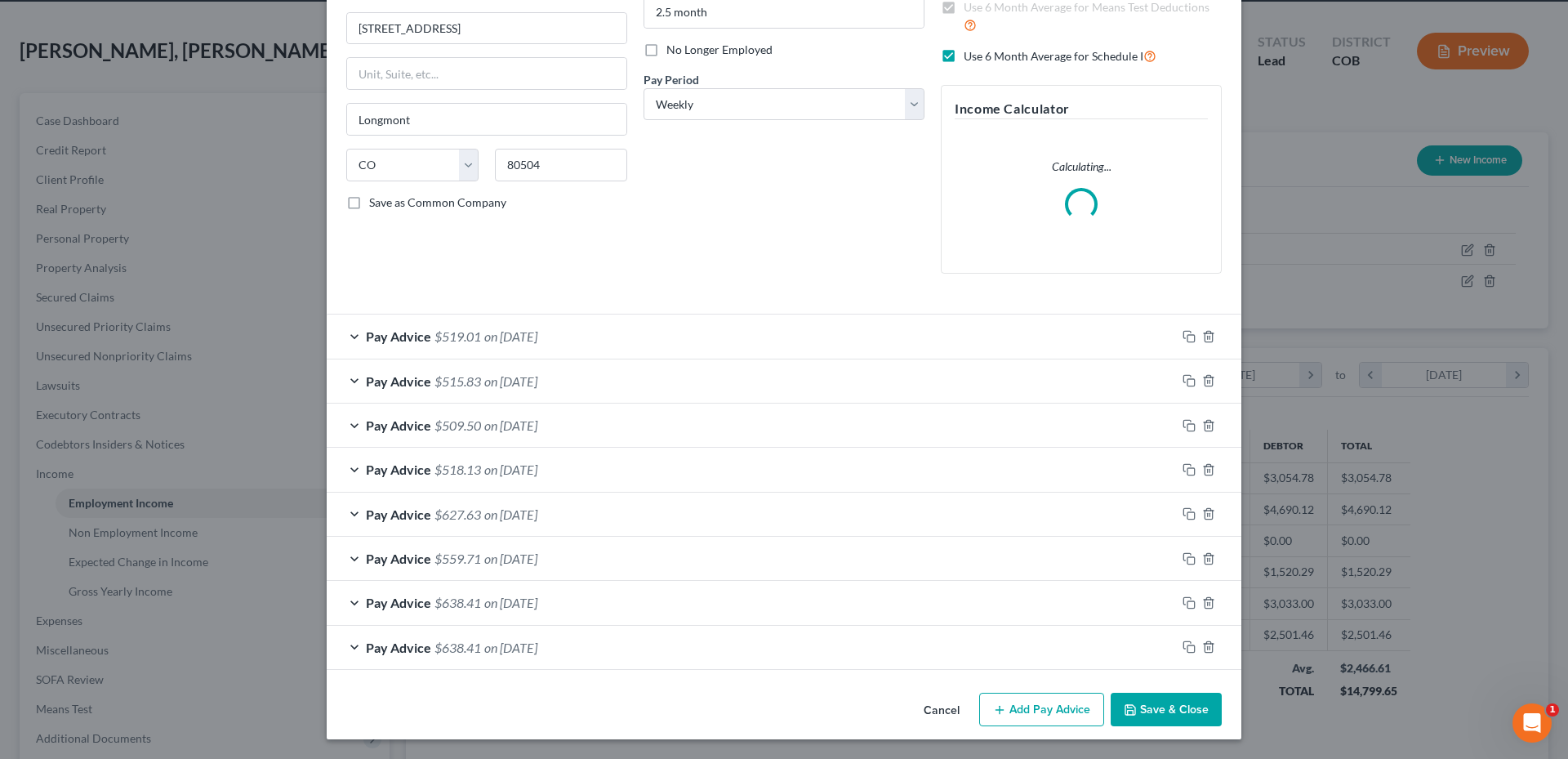
click at [1043, 707] on button "Add Pay Advice" at bounding box center [1041, 710] width 125 height 34
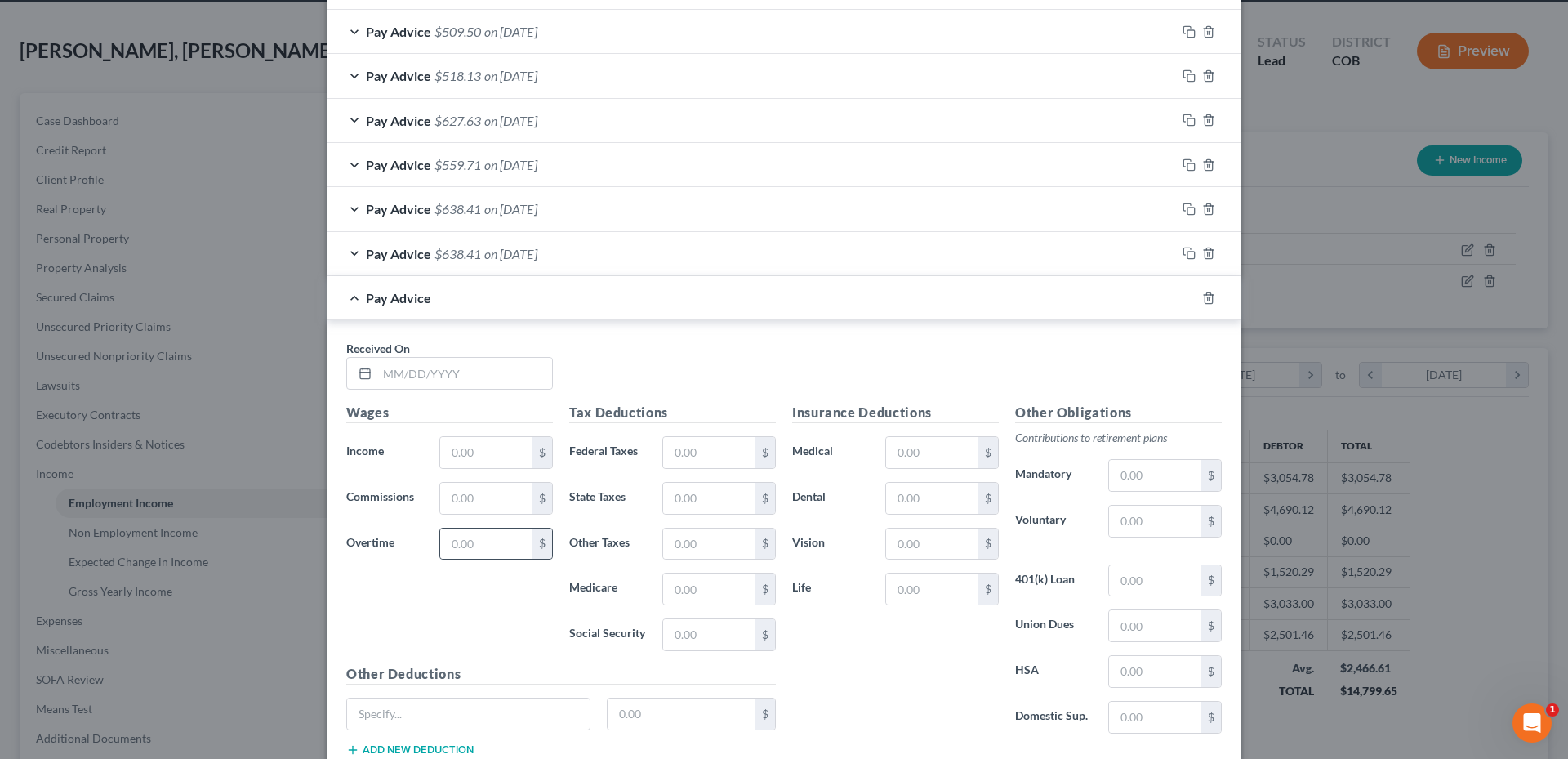
scroll to position [597, 0]
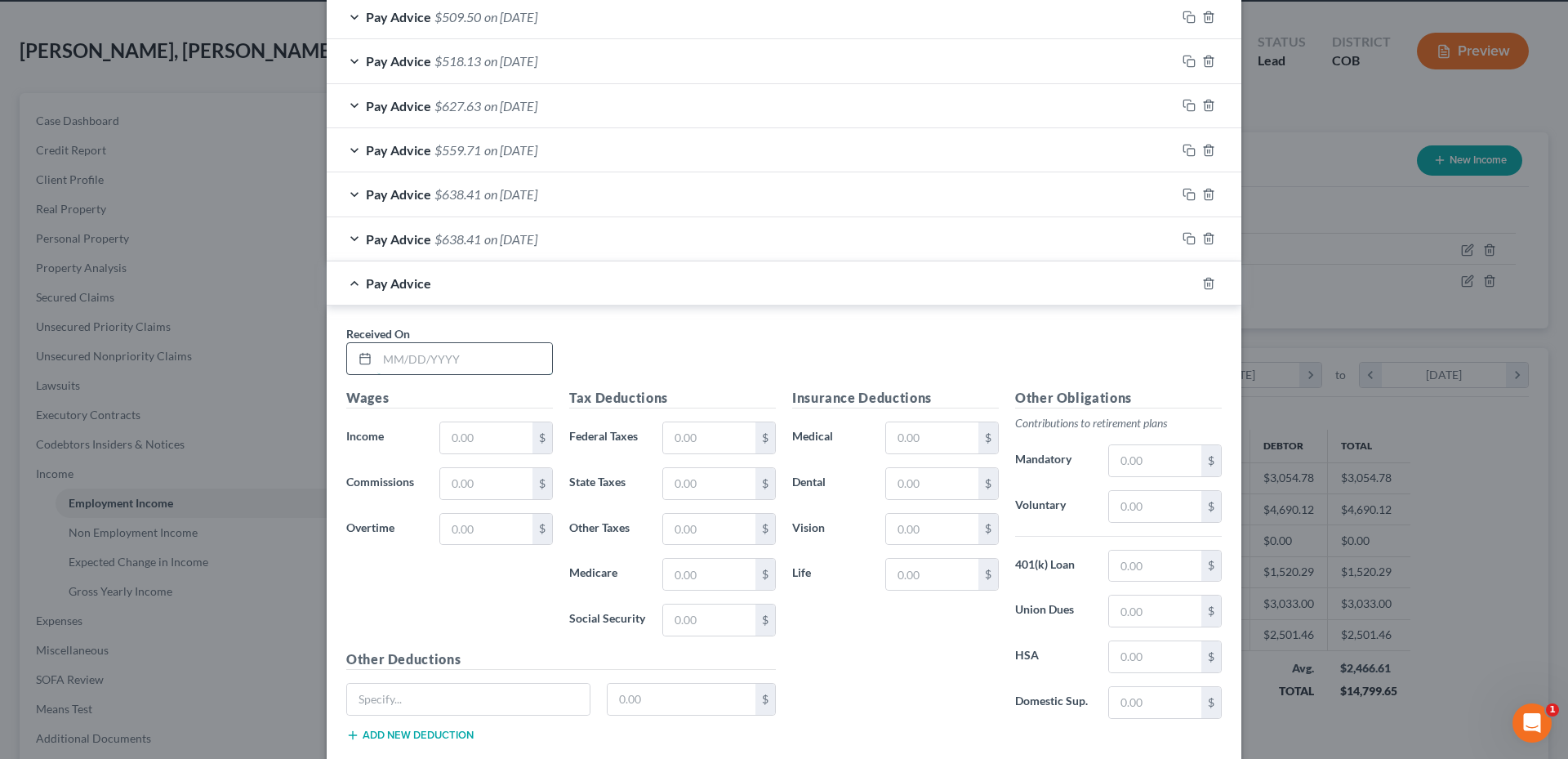
click at [420, 368] on input "text" at bounding box center [465, 359] width 175 height 31
type input "[DATE]"
type input "417.78"
type input "60.77"
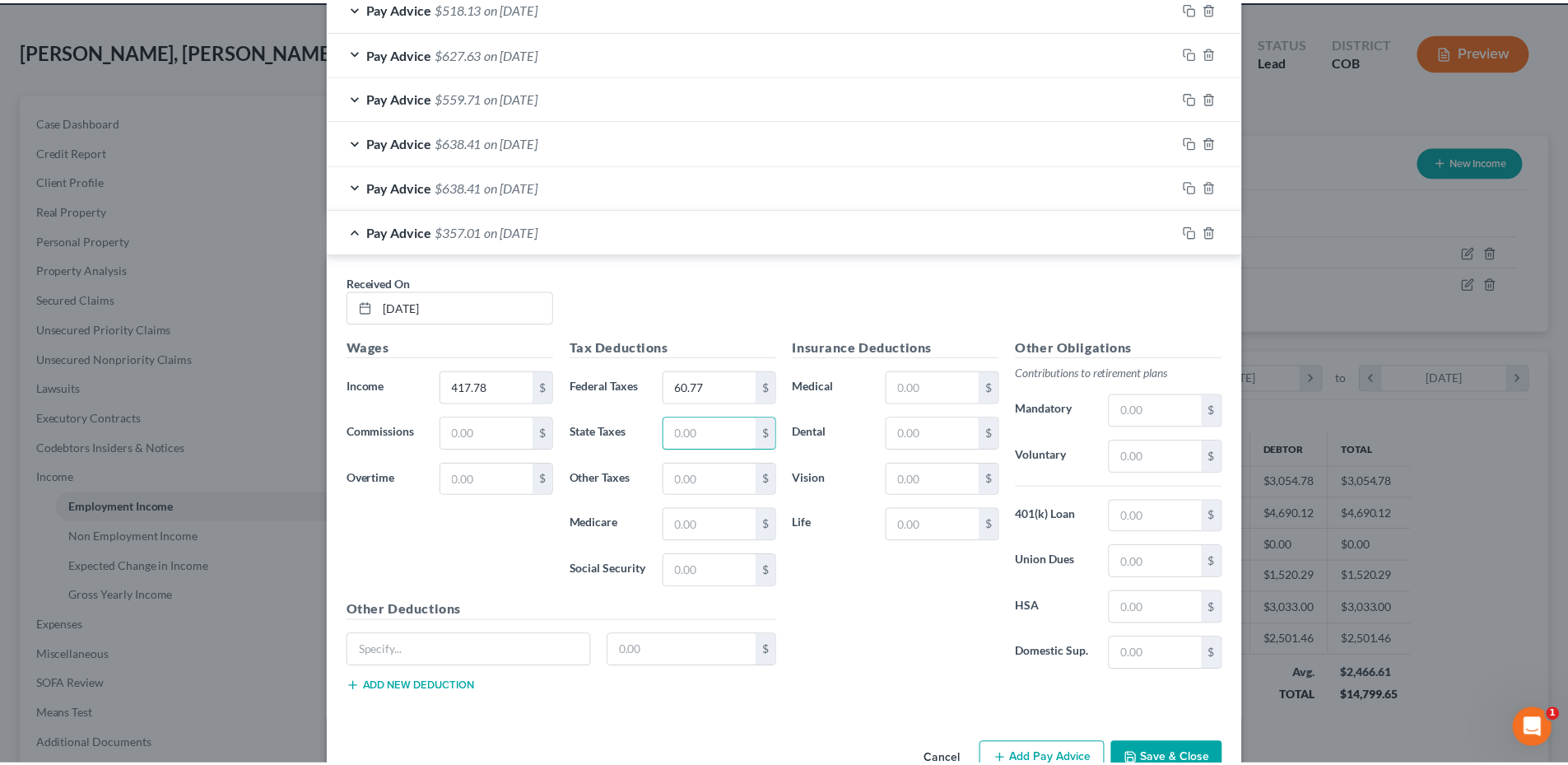
scroll to position [750, 0]
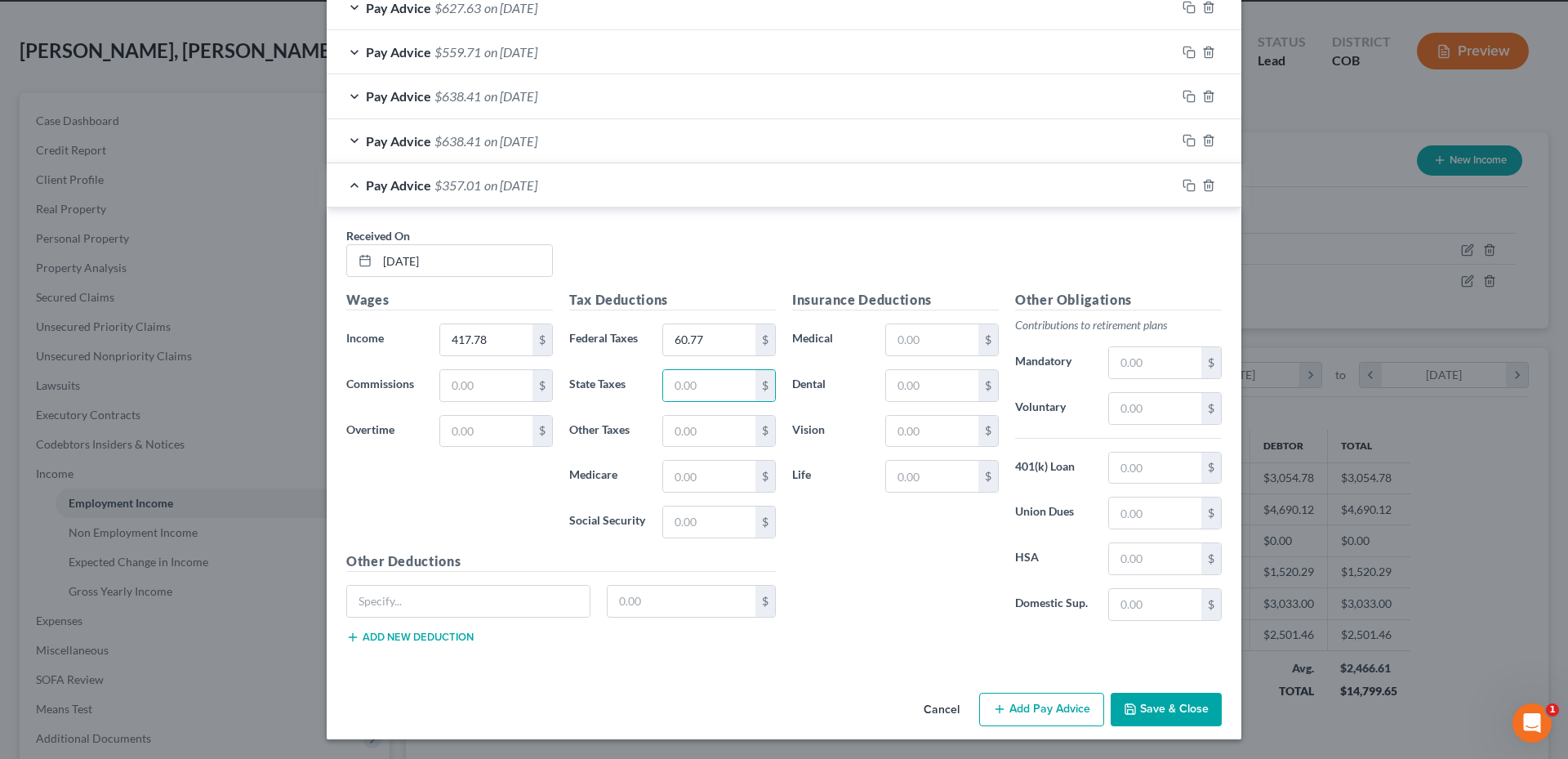
click at [1165, 699] on button "Save & Close" at bounding box center [1166, 710] width 111 height 34
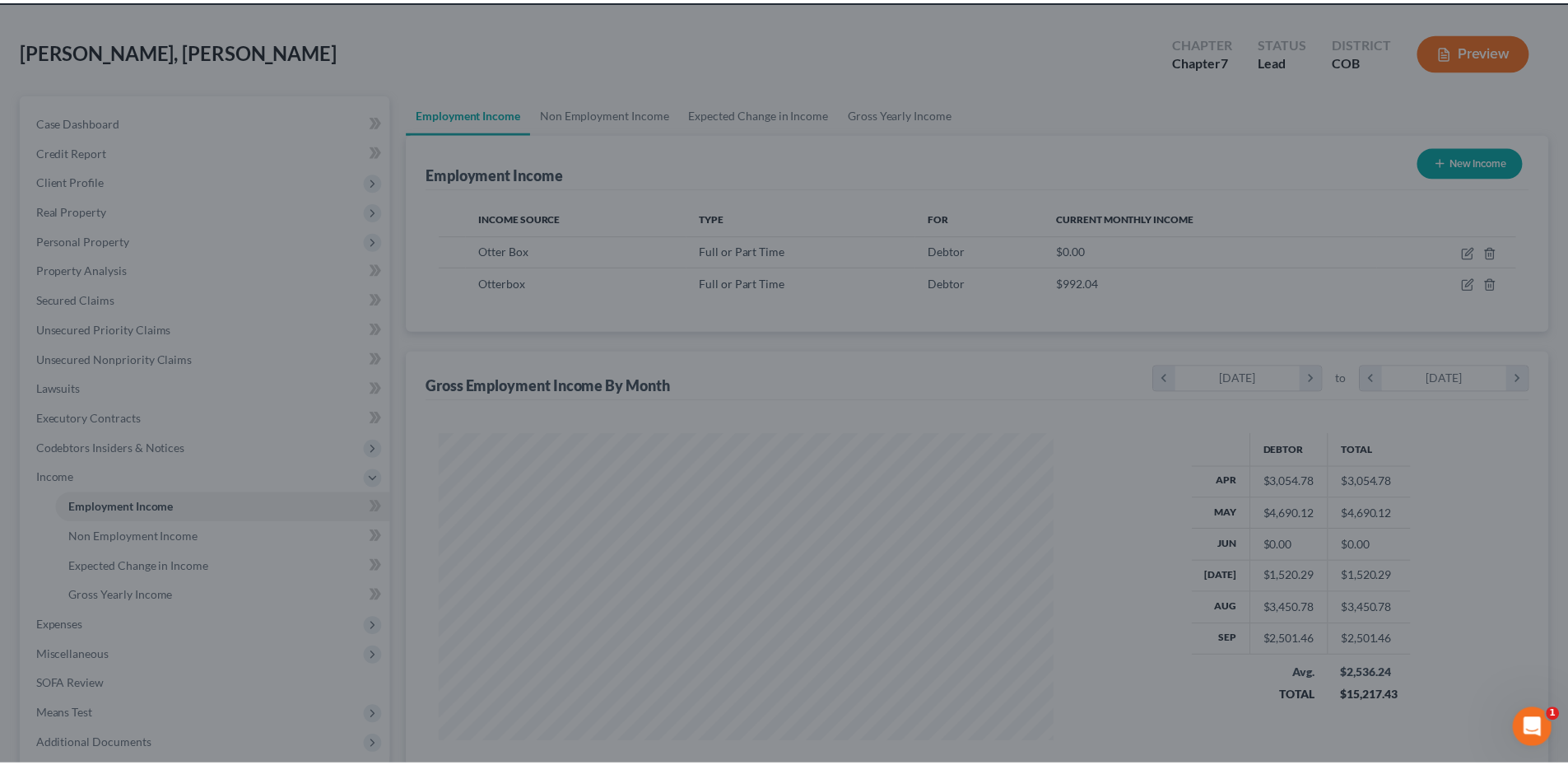
scroll to position [823002, 822419]
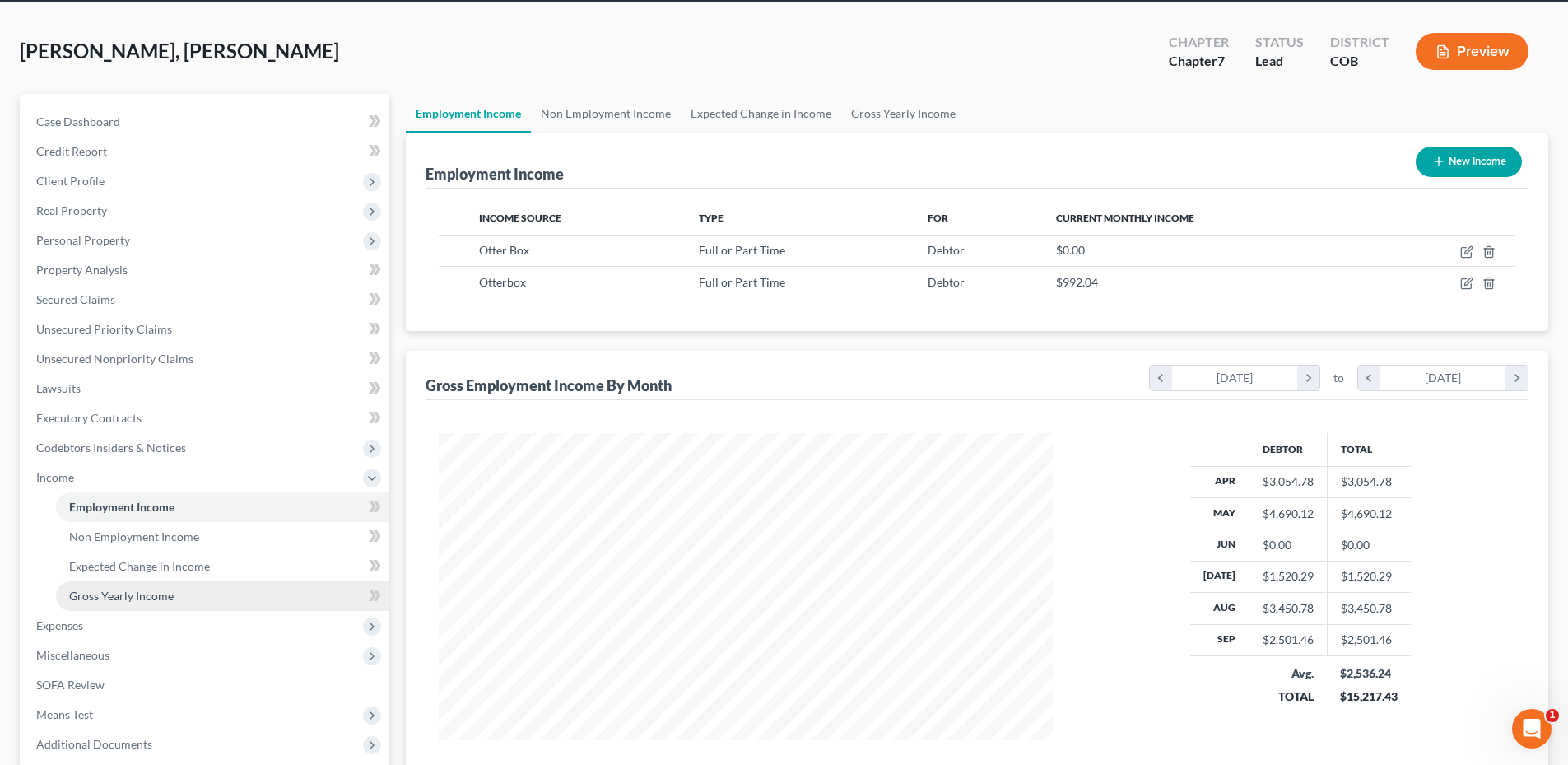
click at [184, 601] on link "Gross Yearly Income" at bounding box center [222, 596] width 333 height 30
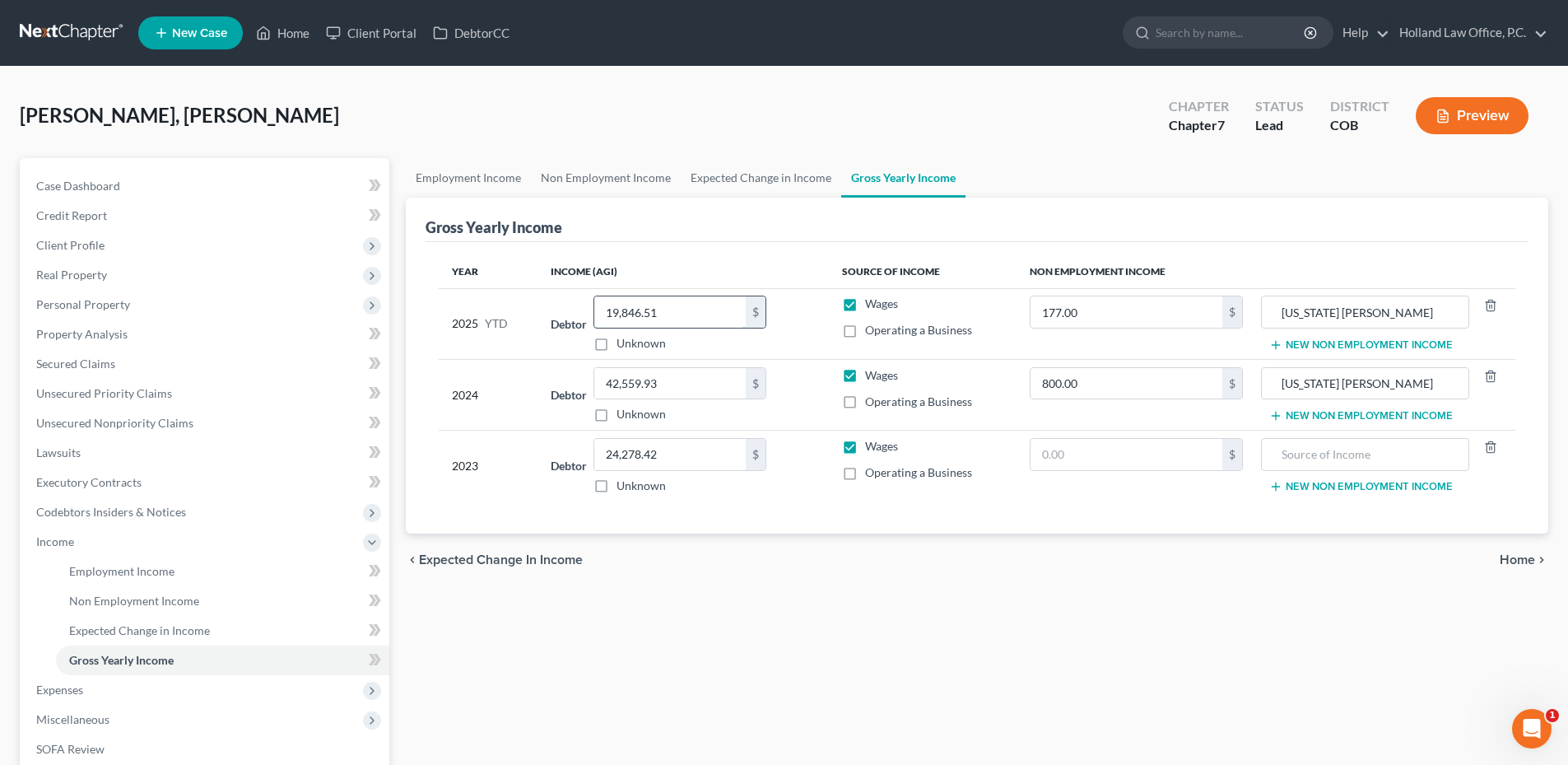
click at [682, 315] on input "19,846.51" at bounding box center [669, 312] width 151 height 32
type input "27,600.73"
click at [1135, 563] on div "chevron_left Expected Change in Income Home chevron_right" at bounding box center [977, 560] width 1142 height 53
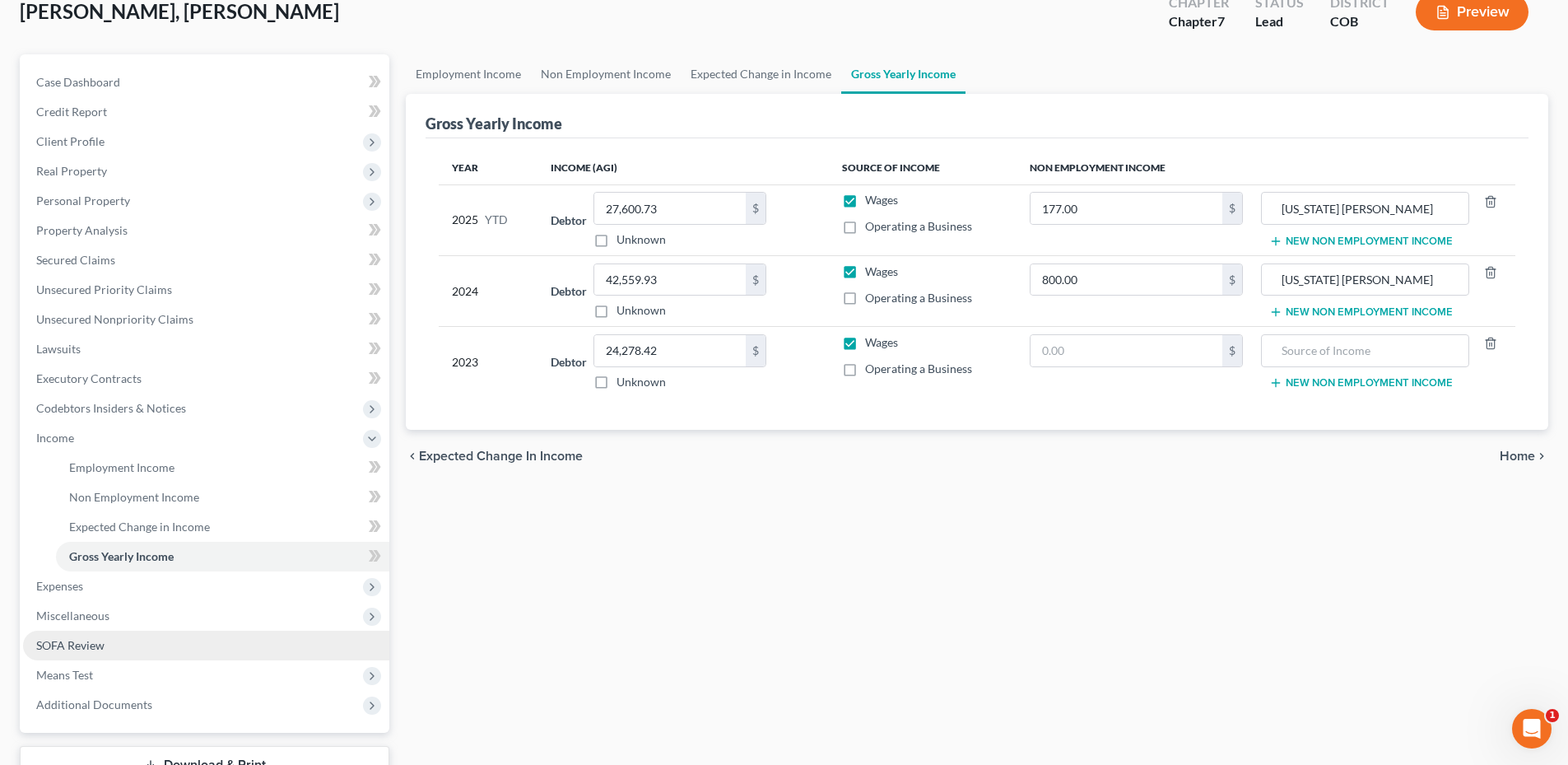
scroll to position [165, 0]
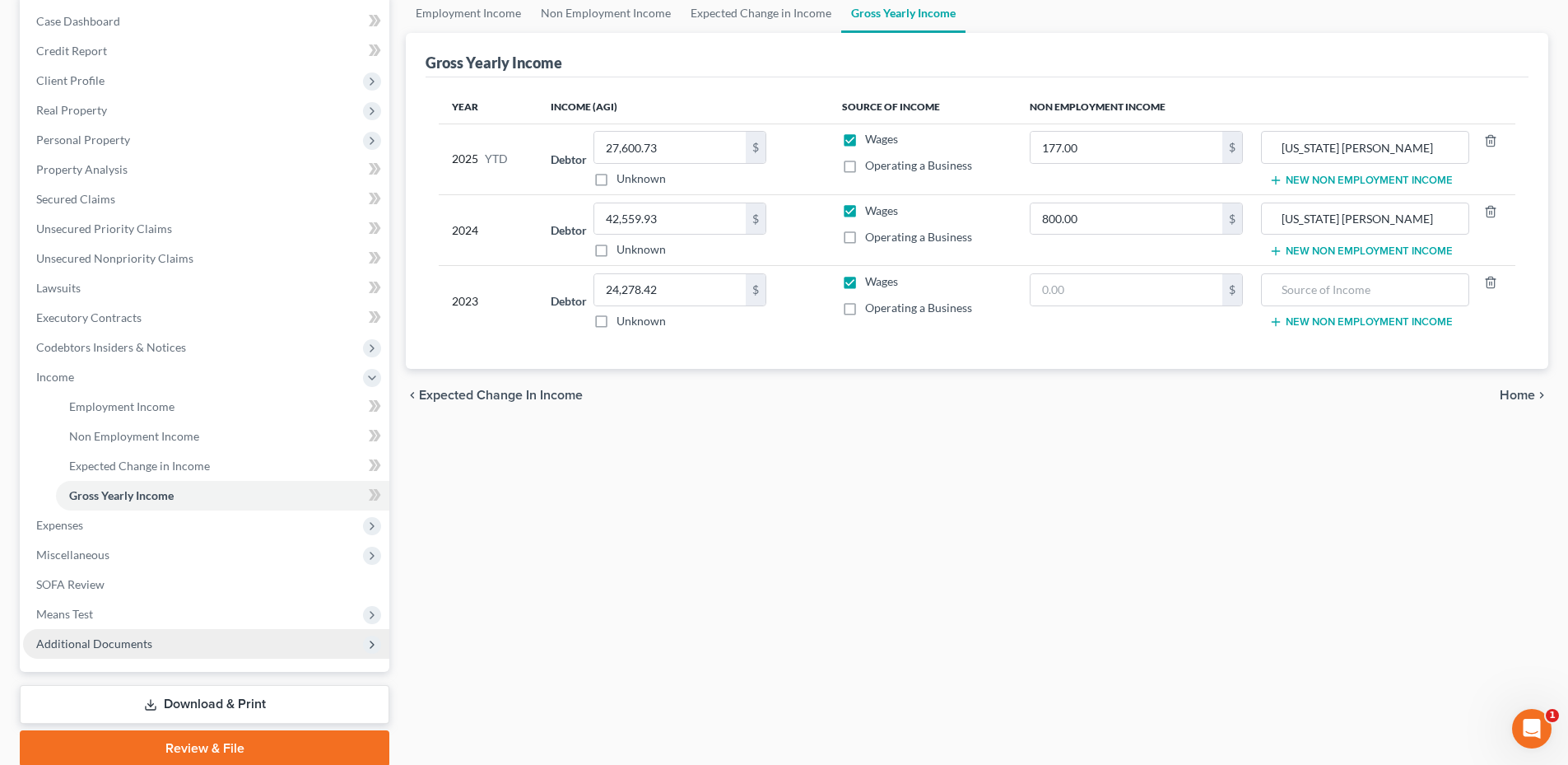
click at [144, 649] on span "Additional Documents" at bounding box center [94, 644] width 116 height 14
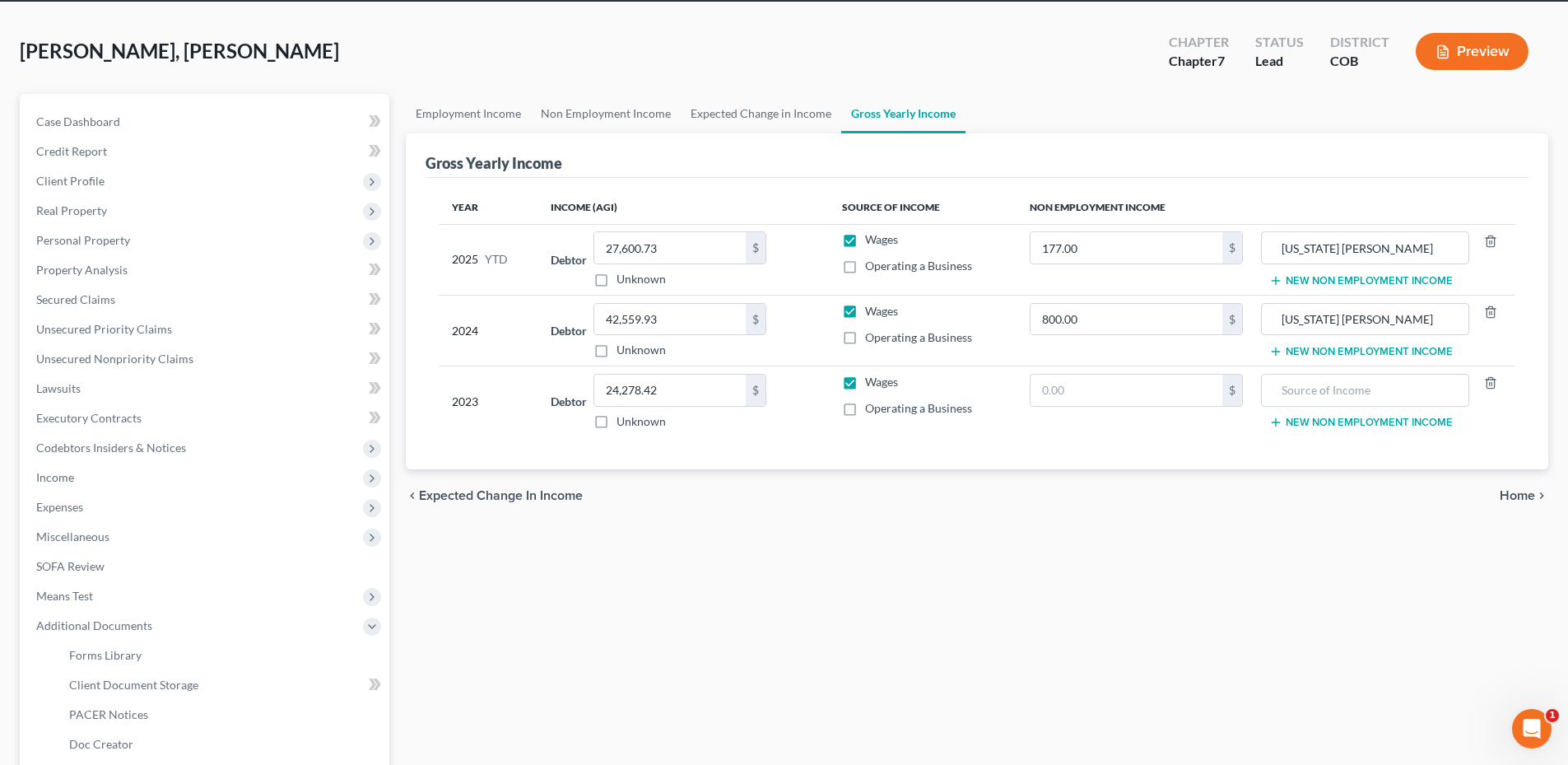
scroll to position [0, 0]
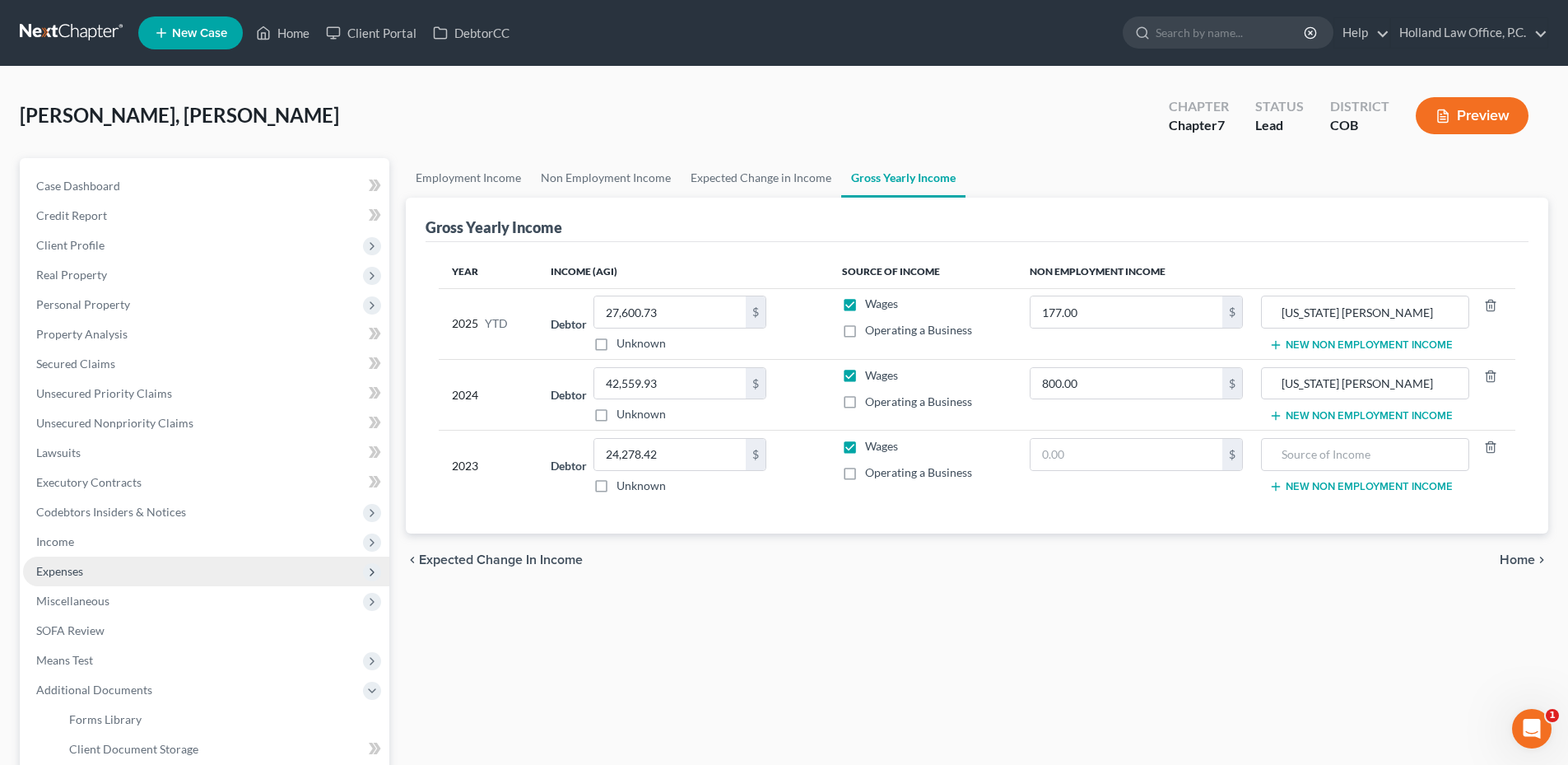
click at [77, 565] on span "Expenses" at bounding box center [59, 571] width 47 height 14
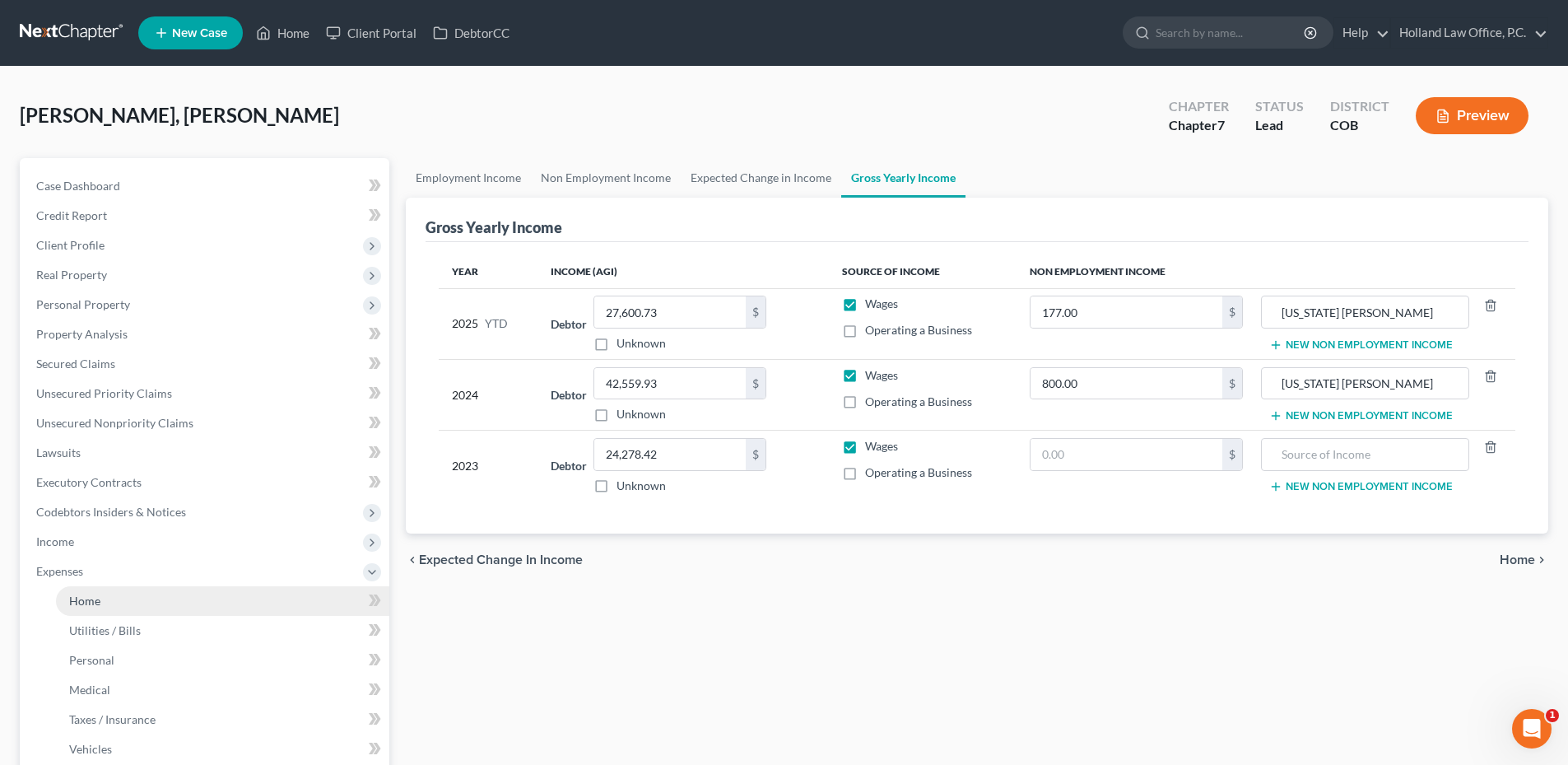
click at [95, 599] on span "Home" at bounding box center [85, 600] width 32 height 14
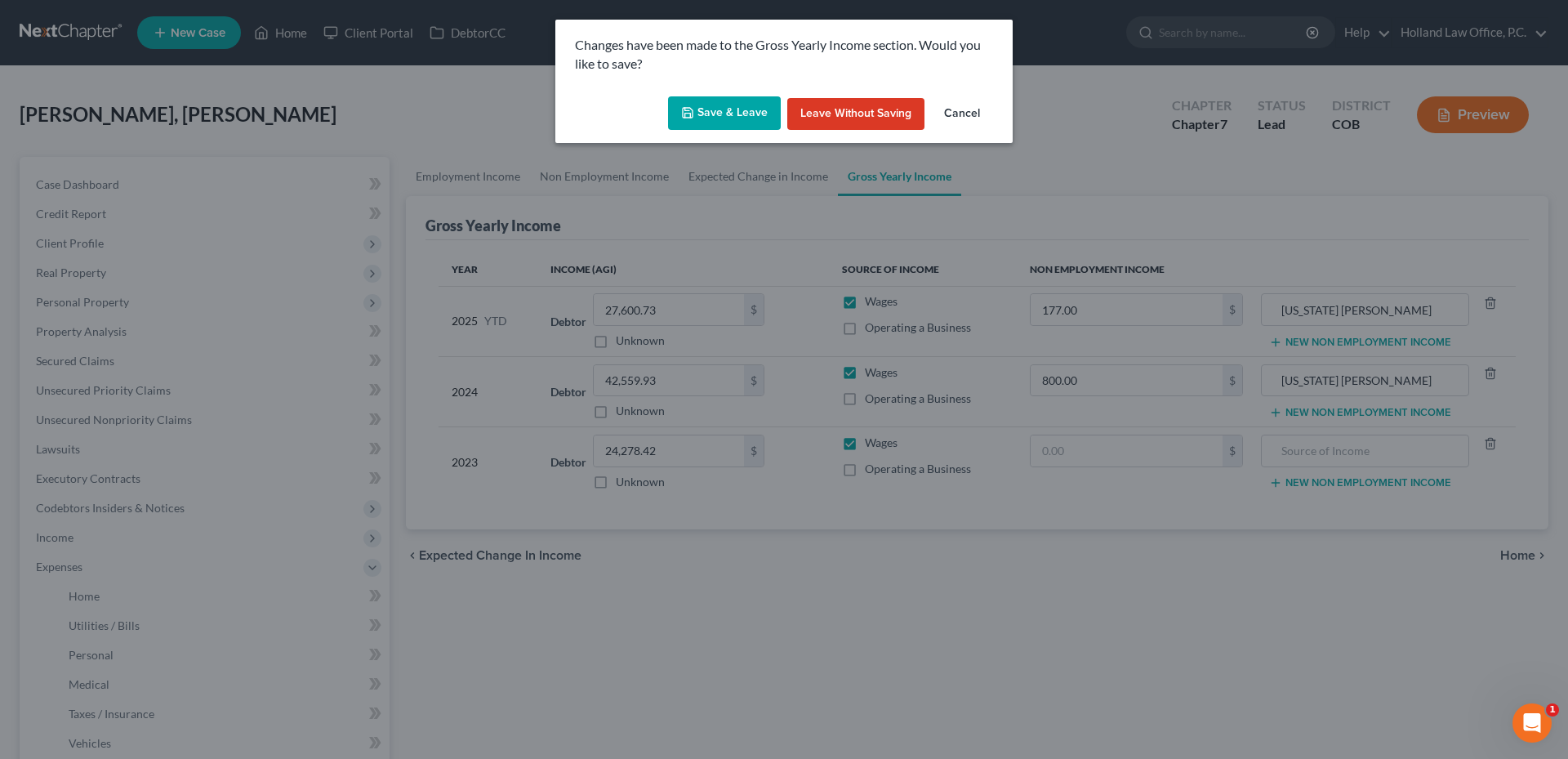
click at [711, 116] on button "Save & Leave" at bounding box center [724, 114] width 113 height 34
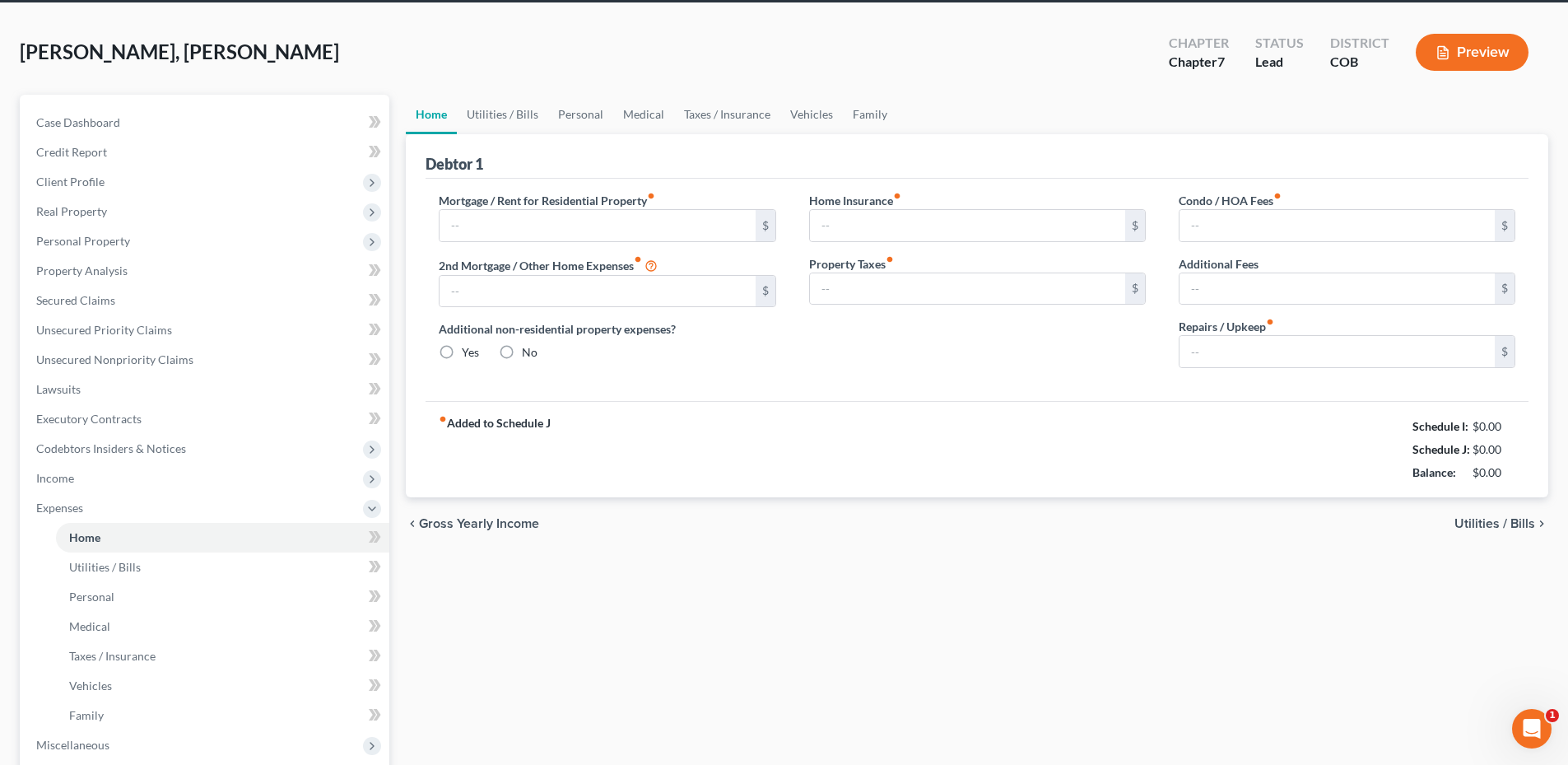
type input "650.00"
type input "0.00"
radio input "true"
type input "0.00"
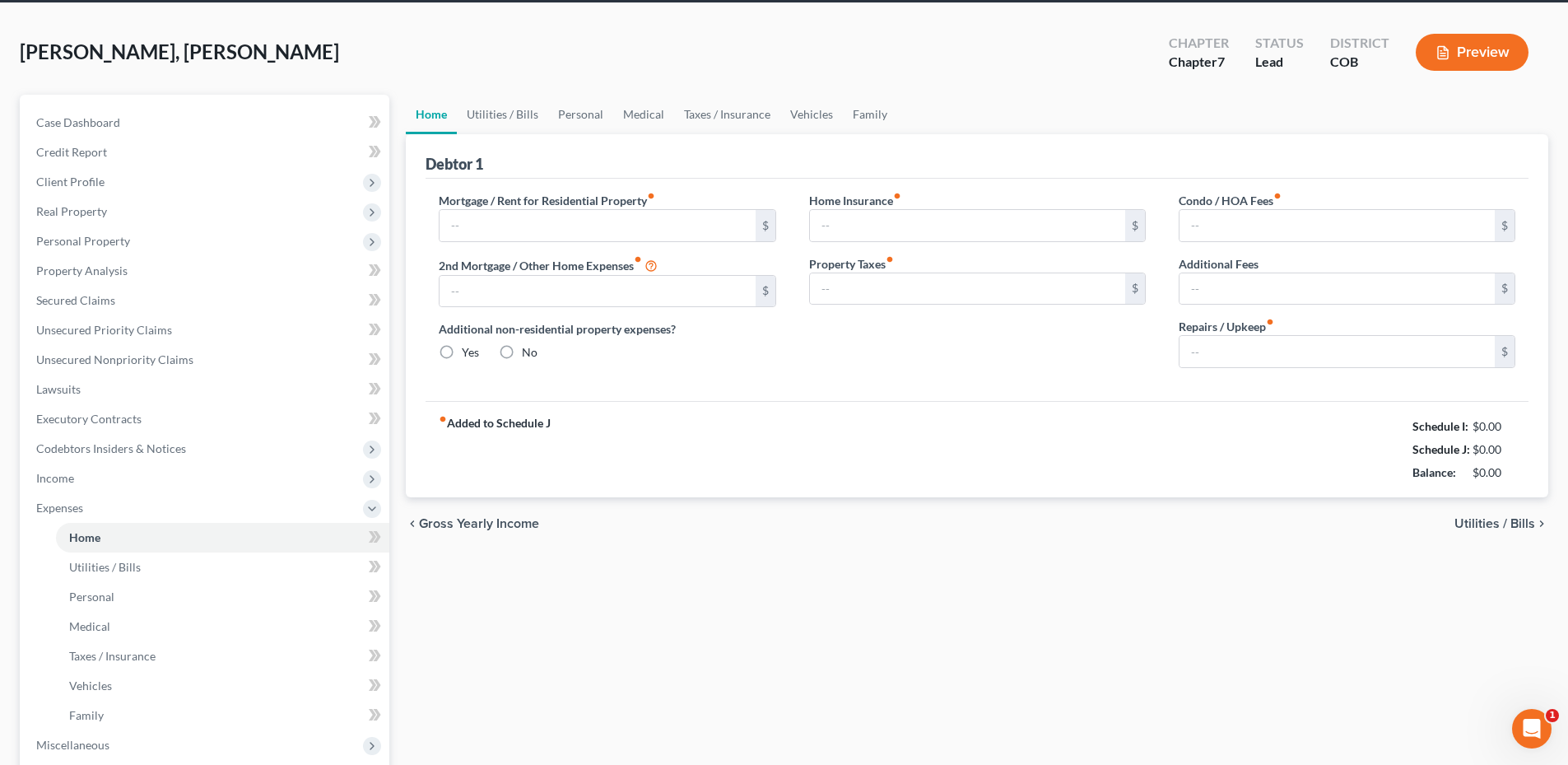
type input "0.00"
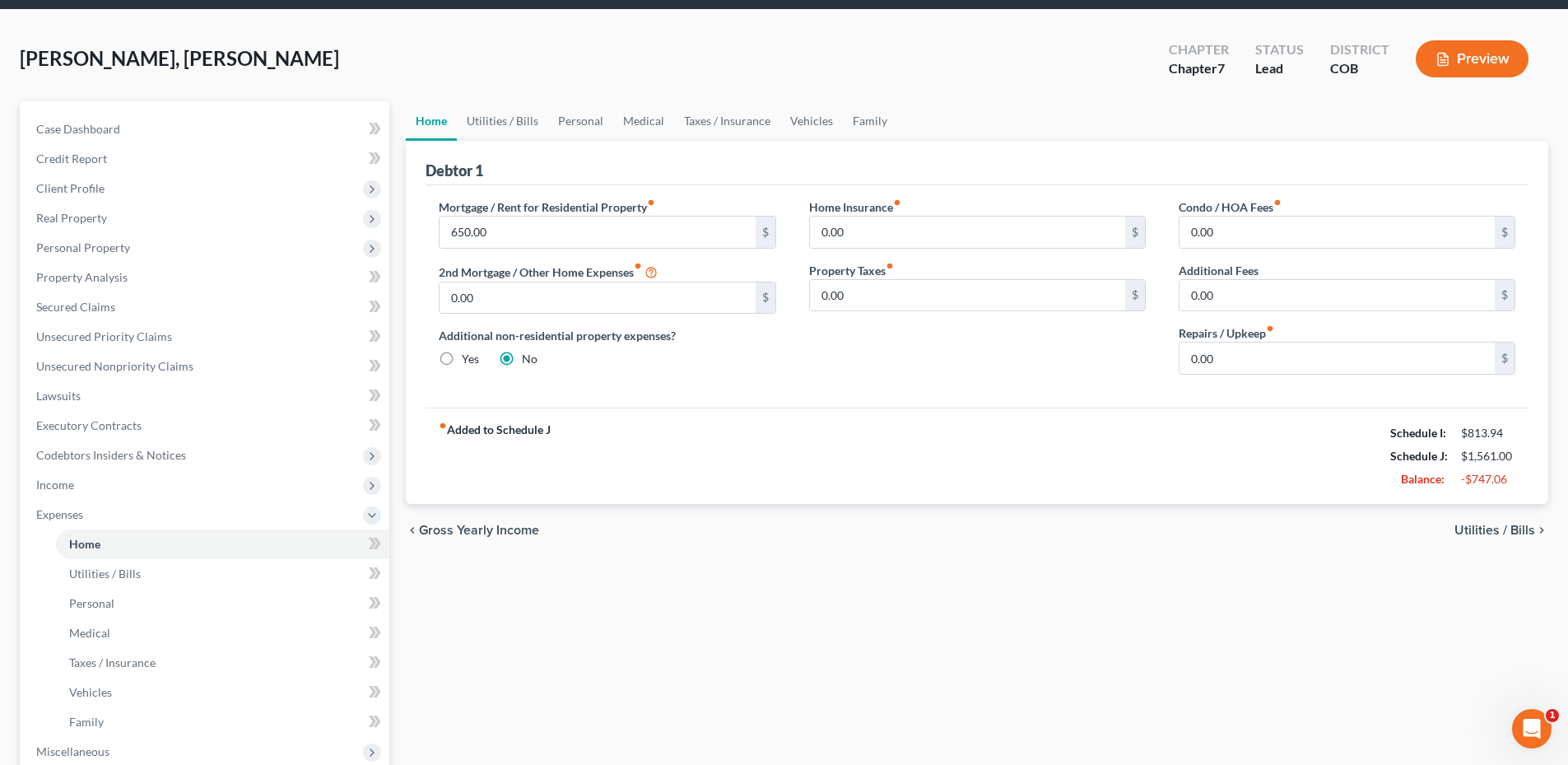
scroll to position [82, 0]
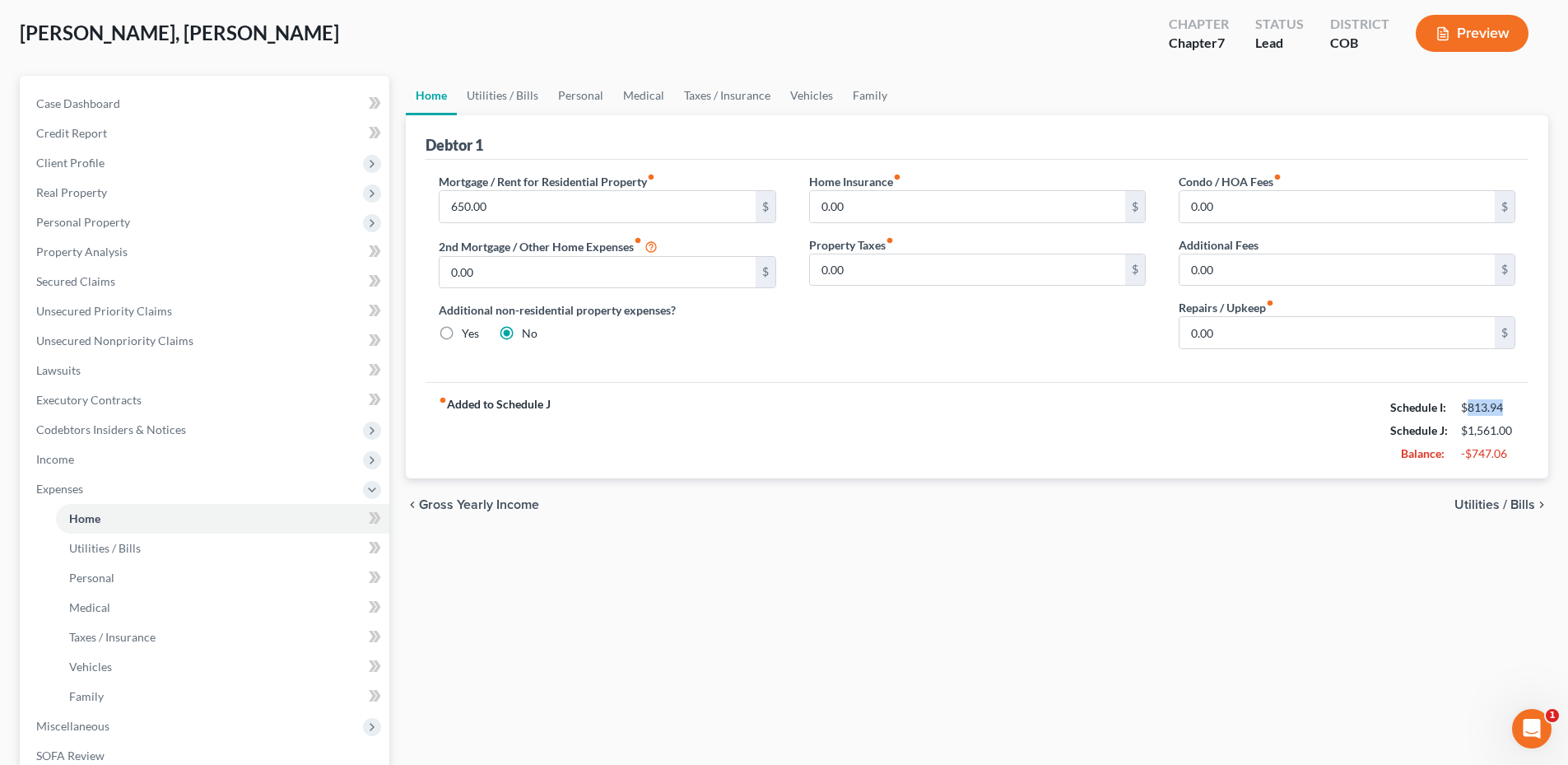
drag, startPoint x: 1465, startPoint y: 409, endPoint x: 1546, endPoint y: 411, distance: 81.0
click at [1546, 411] on div "Debtor 1 Mortgage / Rent for Residential Property fiber_manual_record 650.00 $ …" at bounding box center [977, 297] width 1142 height 363
drag, startPoint x: 1546, startPoint y: 411, endPoint x: 1507, endPoint y: 412, distance: 39.0
click at [1507, 412] on div "$813.94" at bounding box center [1489, 407] width 55 height 16
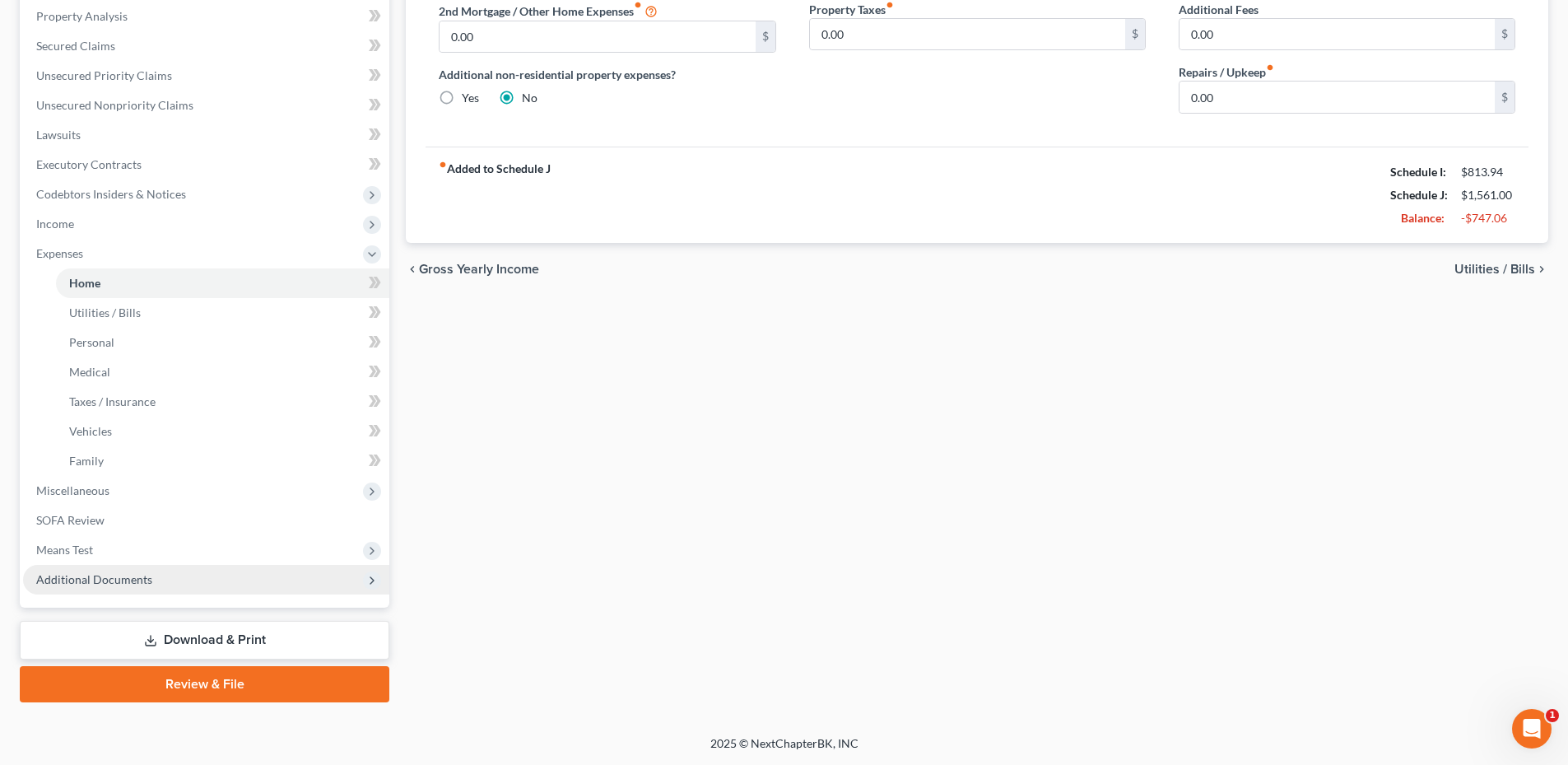
click at [106, 577] on span "Additional Documents" at bounding box center [94, 579] width 116 height 14
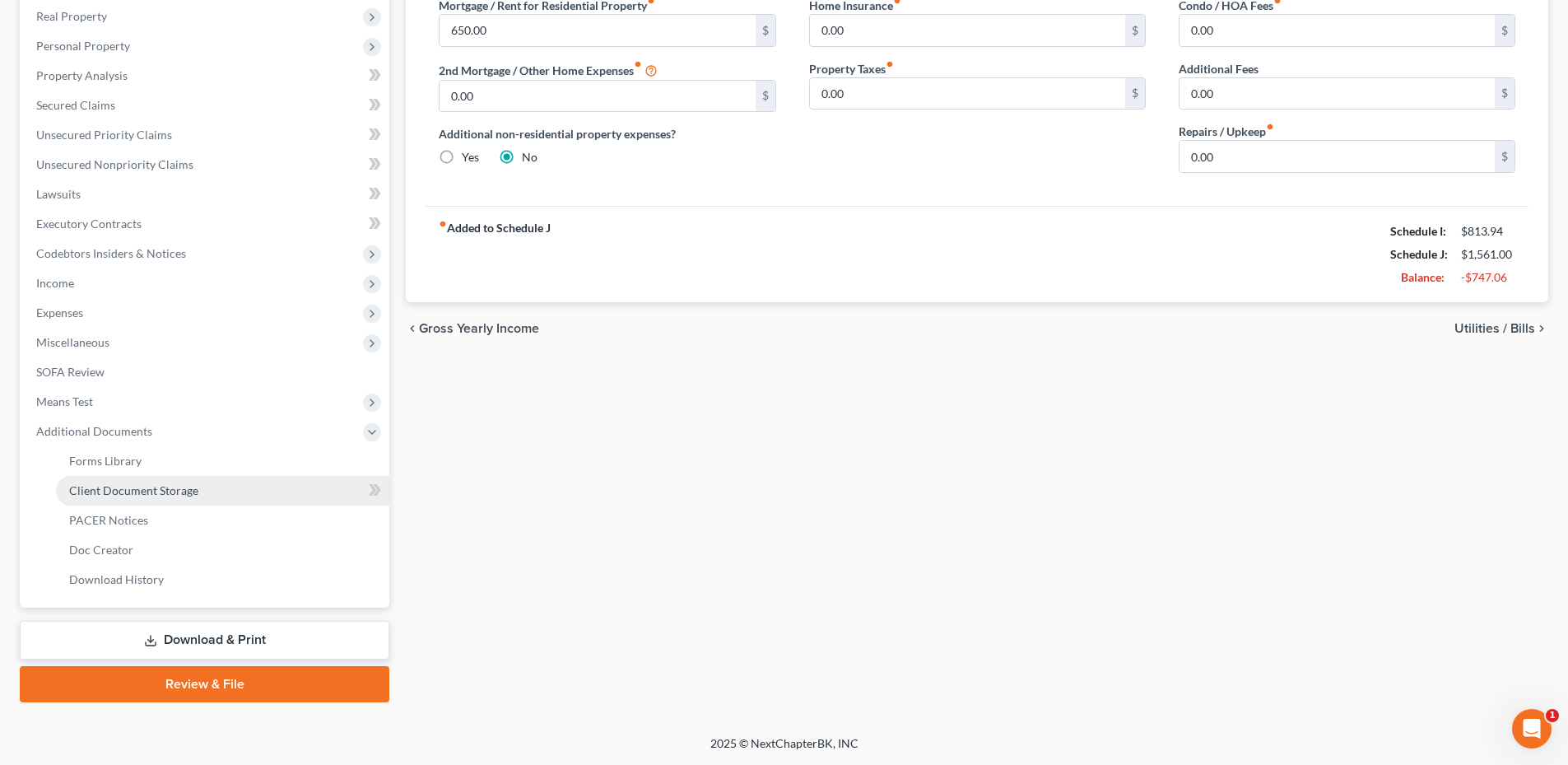
click at [153, 490] on span "Client Document Storage" at bounding box center [133, 490] width 129 height 14
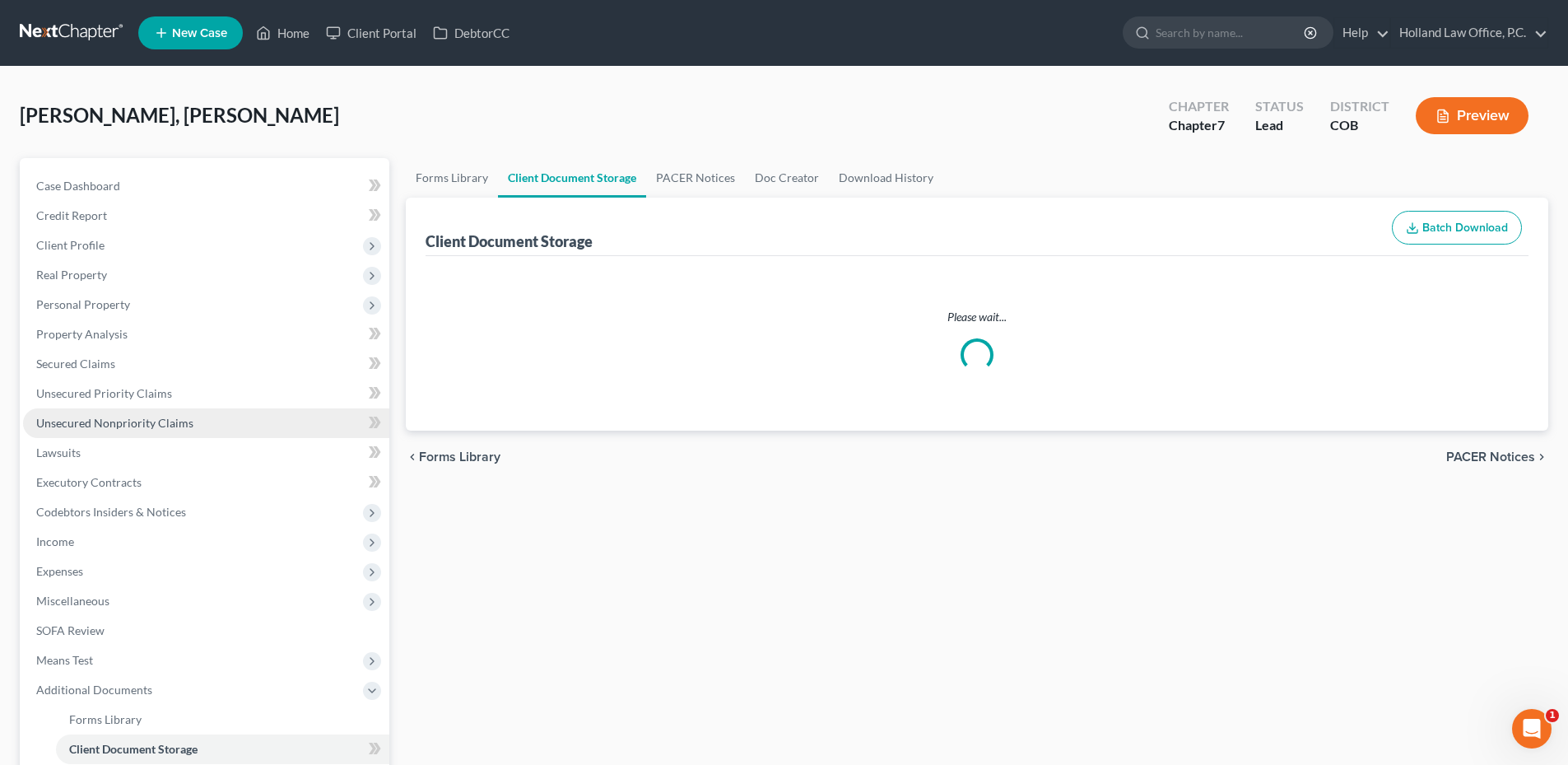
select select "5"
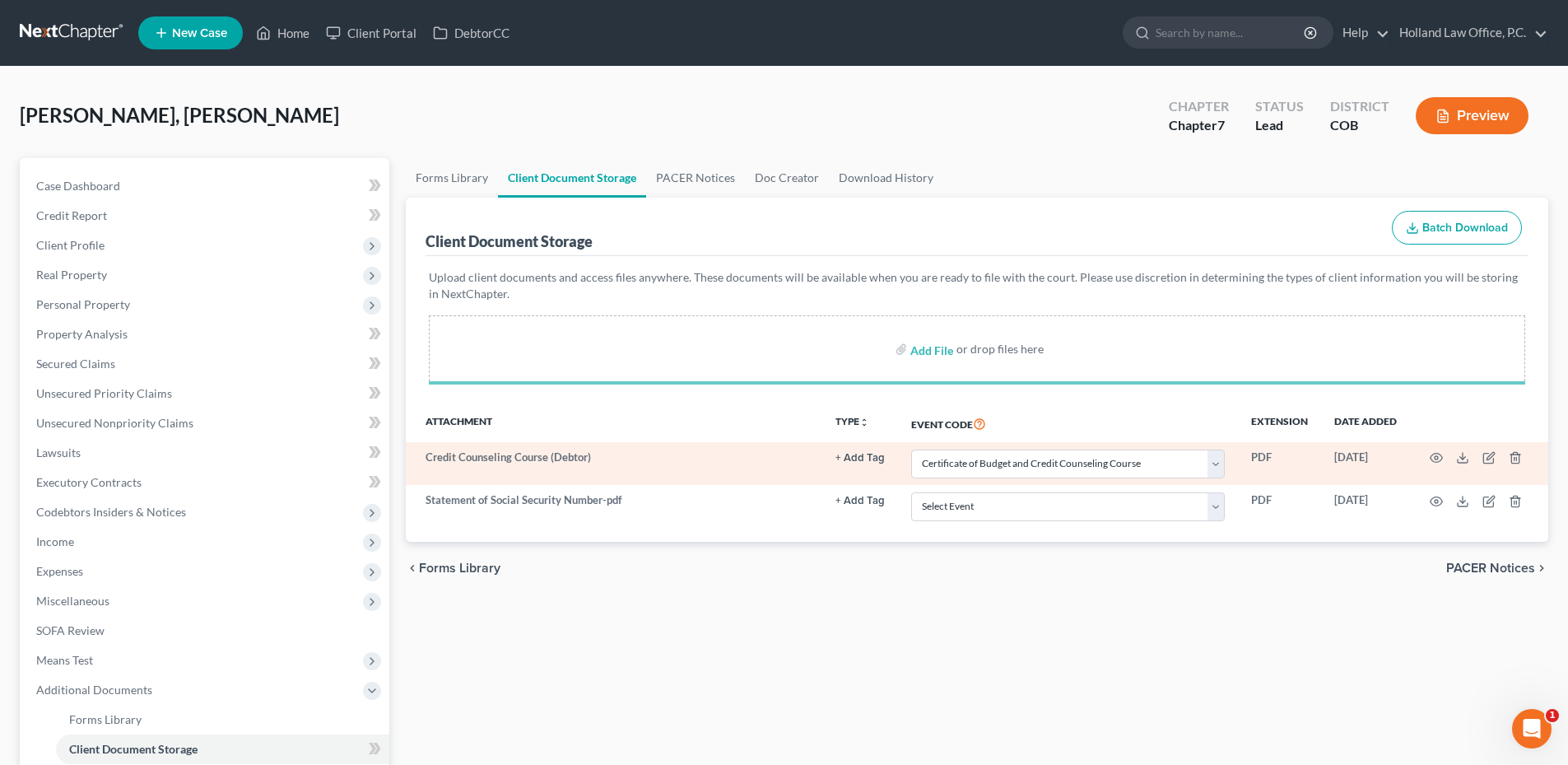
select select "5"
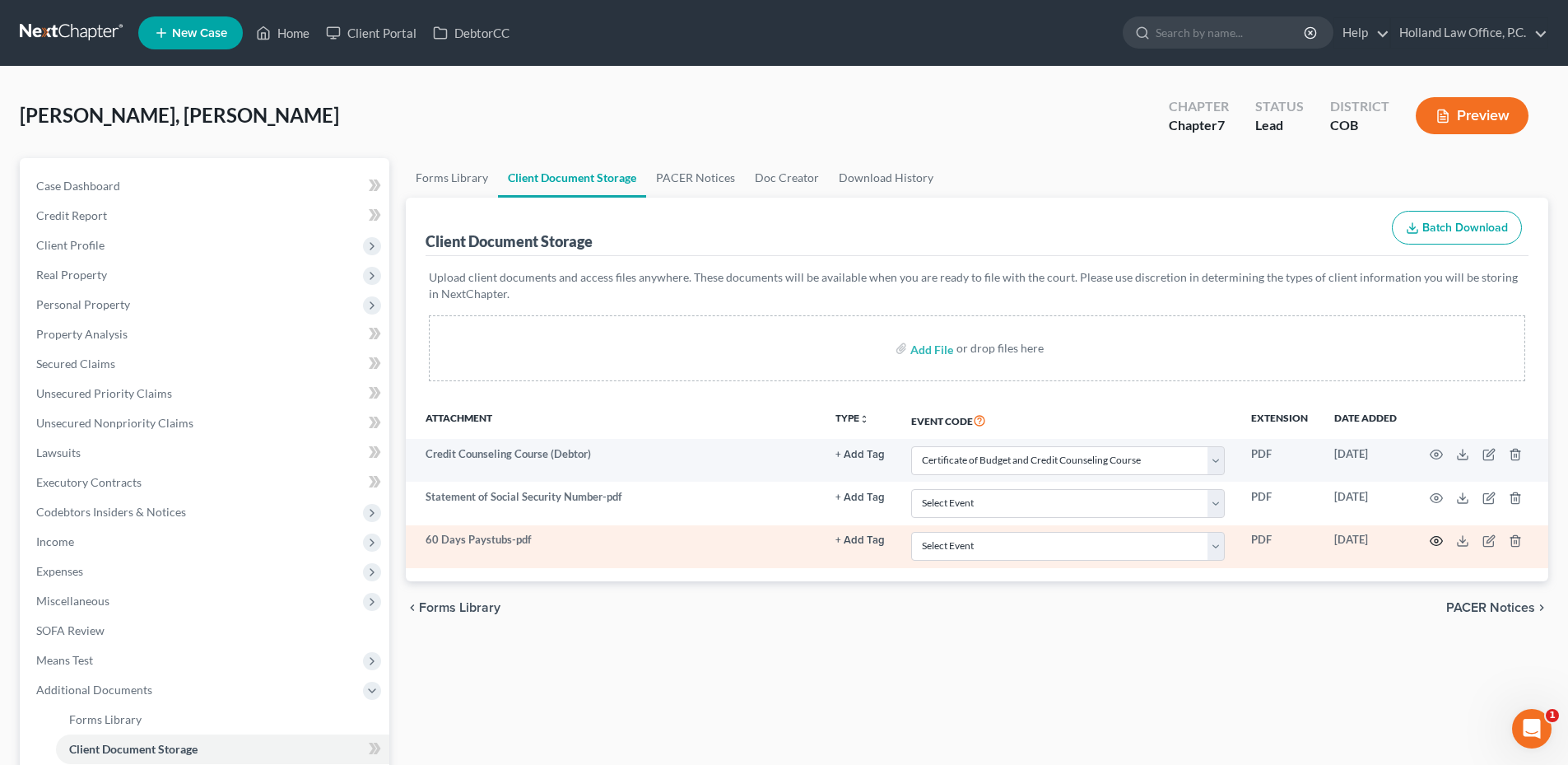
click at [1432, 537] on icon "button" at bounding box center [1436, 540] width 13 height 13
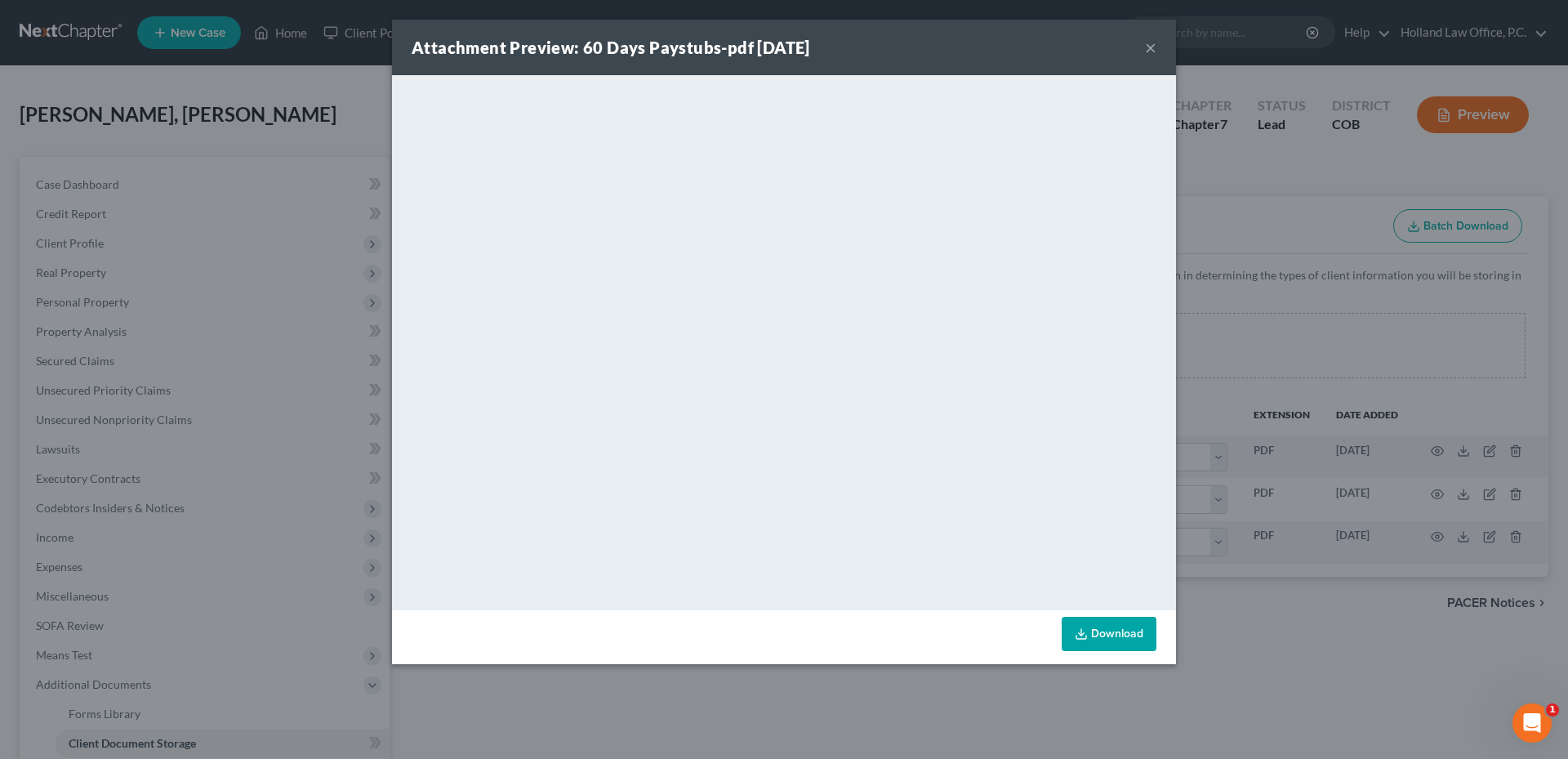
click at [1146, 54] on button "×" at bounding box center [1150, 47] width 11 height 20
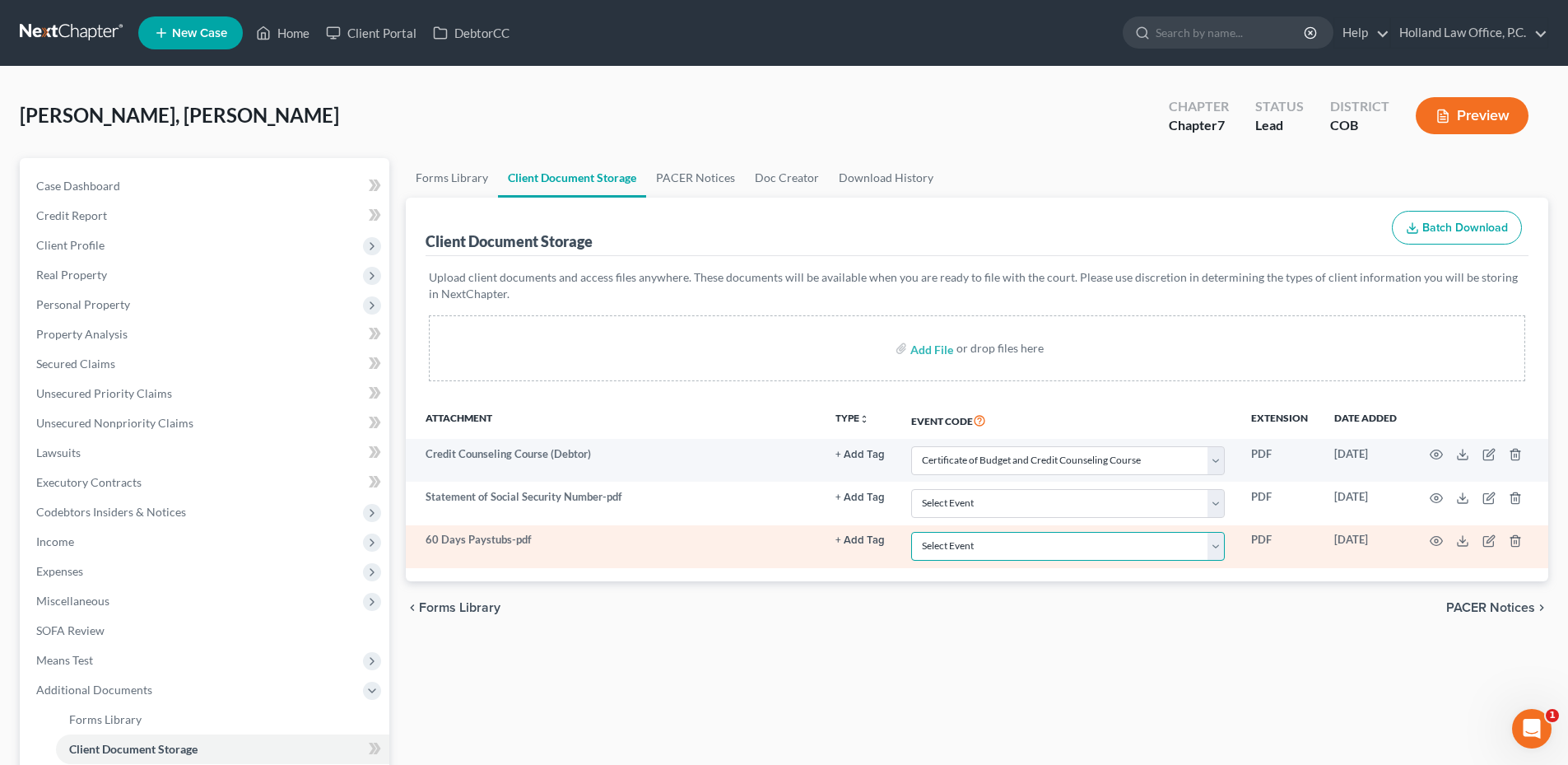
click at [1152, 549] on select "Select Event 1009-1.1 Notice of Amendments 20 Largest Unsecured Creditors Amend…" at bounding box center [1067, 546] width 314 height 29
select select "28"
click at [911, 532] on select "Select Event 1009-1.1 Notice of Amendments 20 Largest Unsecured Creditors Amend…" at bounding box center [1067, 546] width 314 height 29
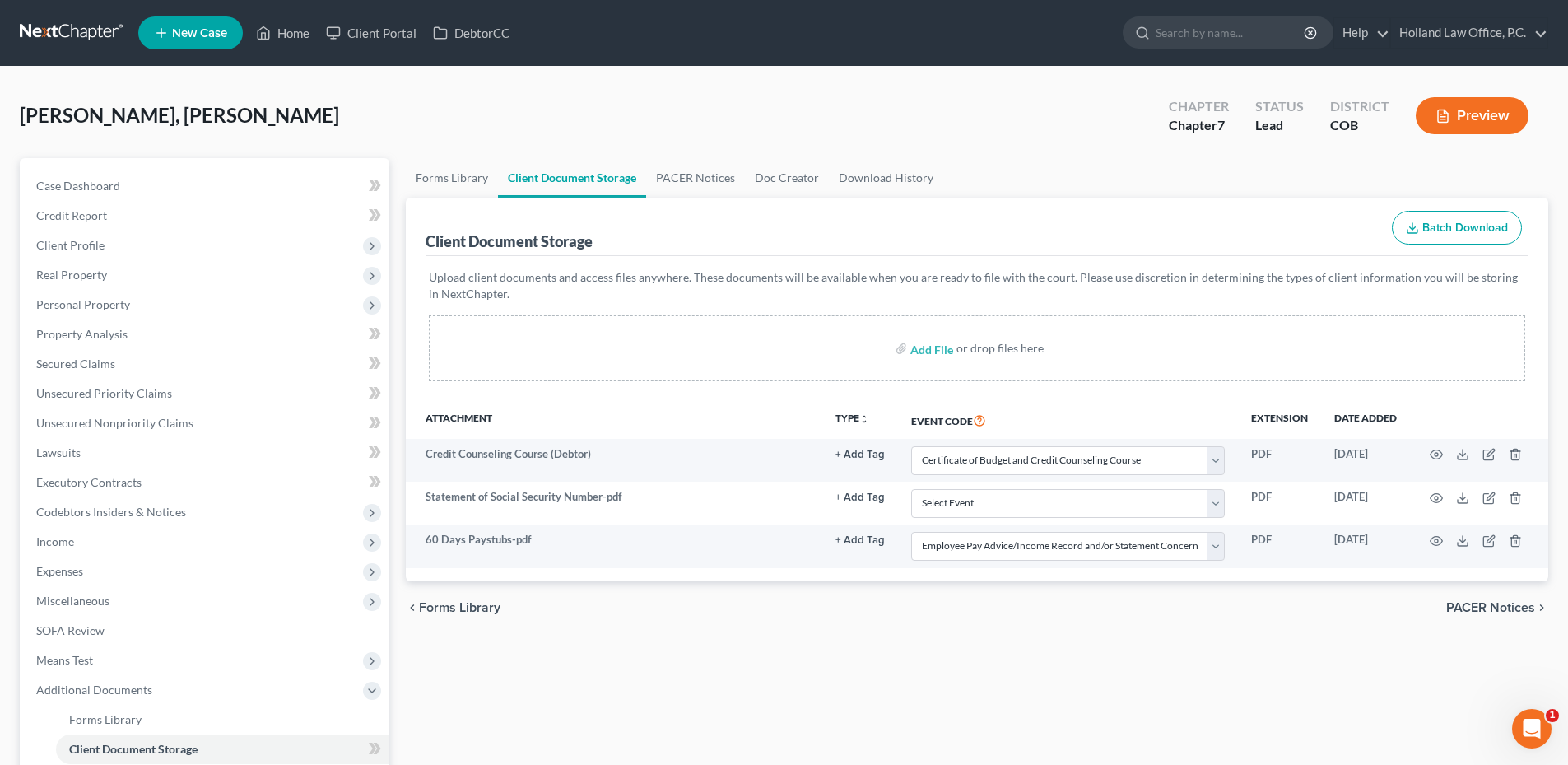
click at [1084, 624] on div "chevron_left Forms Library PACER Notices chevron_right" at bounding box center [977, 608] width 1142 height 53
click at [75, 187] on span "Case Dashboard" at bounding box center [78, 185] width 84 height 14
